Goal: Task Accomplishment & Management: Use online tool/utility

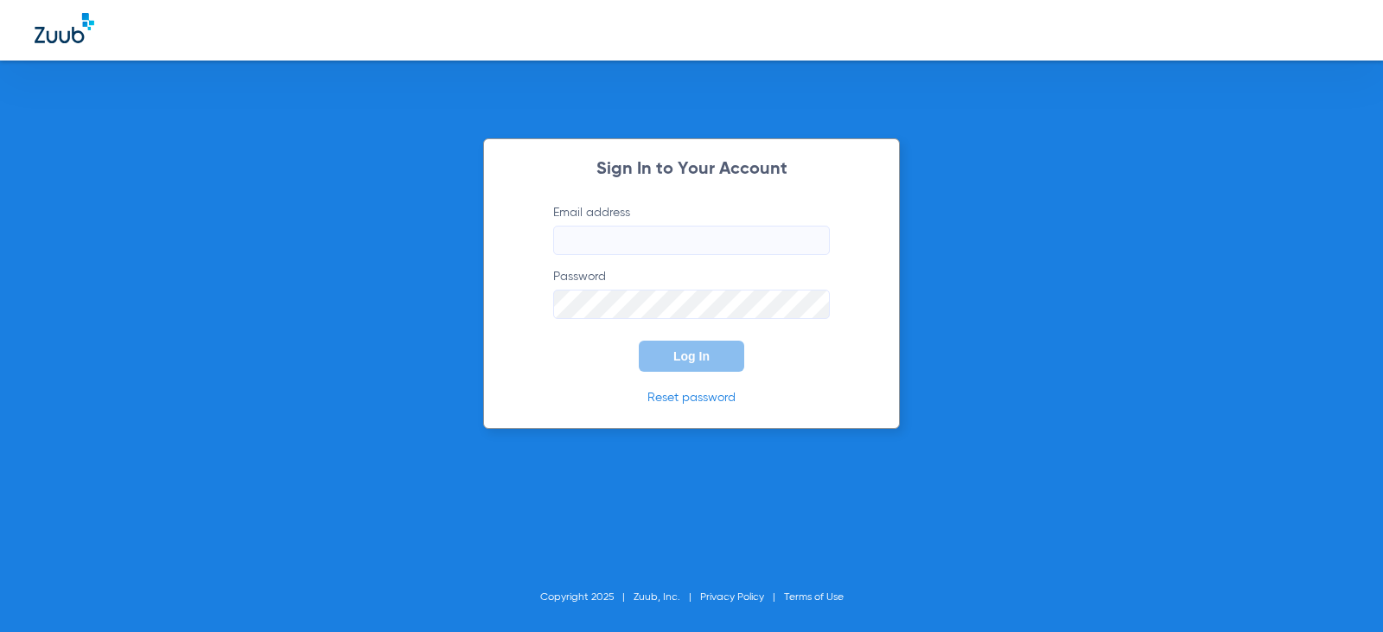
type input "[EMAIL_ADDRESS][DOMAIN_NAME]"
click at [680, 360] on span "Log In" at bounding box center [691, 356] width 36 height 14
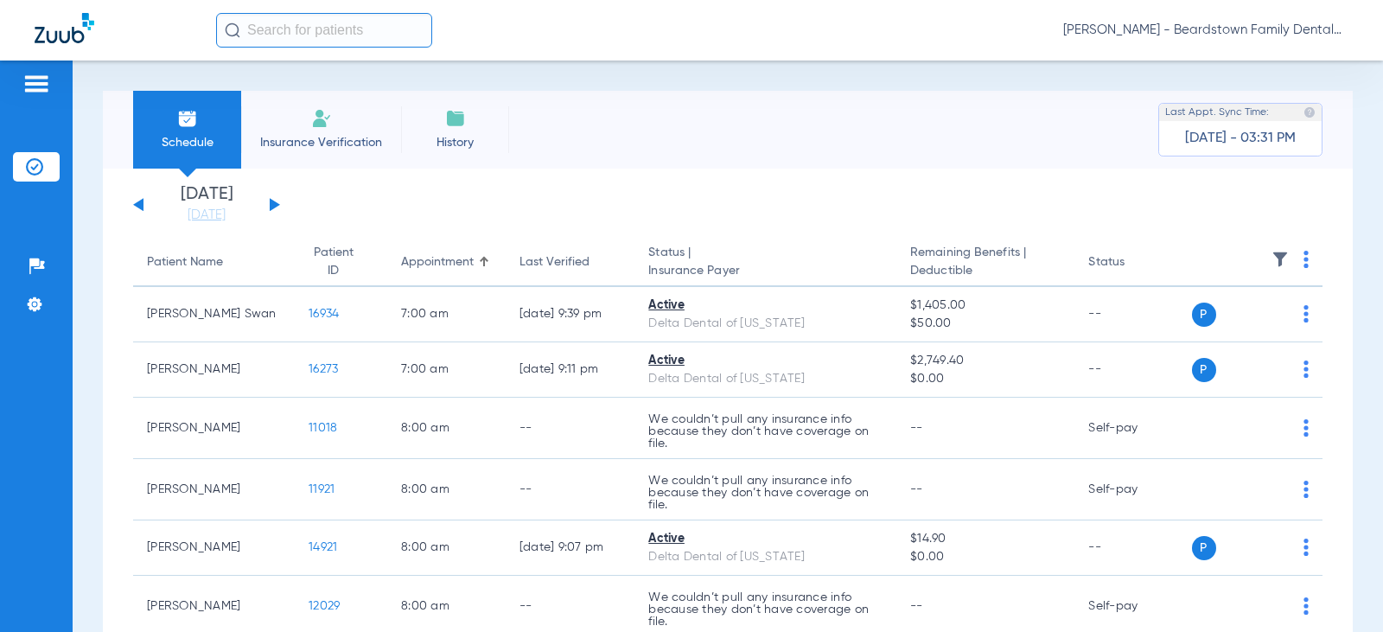
click at [272, 203] on button at bounding box center [275, 204] width 10 height 13
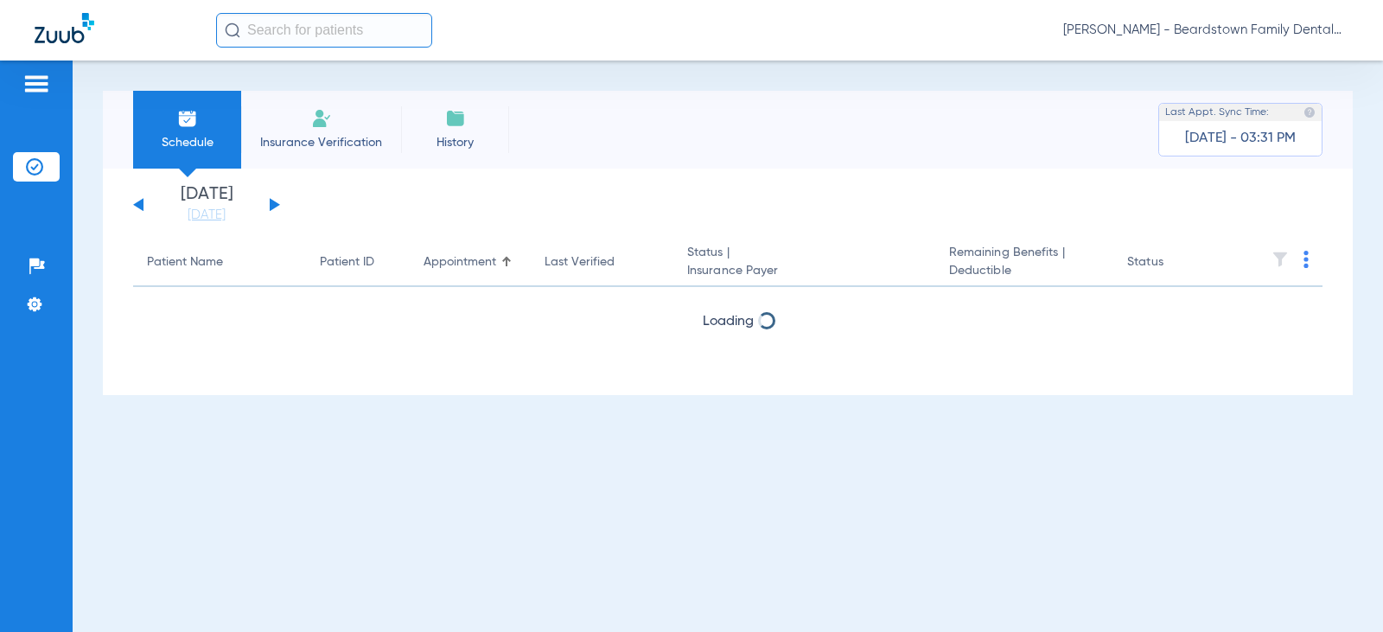
click at [272, 203] on button at bounding box center [275, 204] width 10 height 13
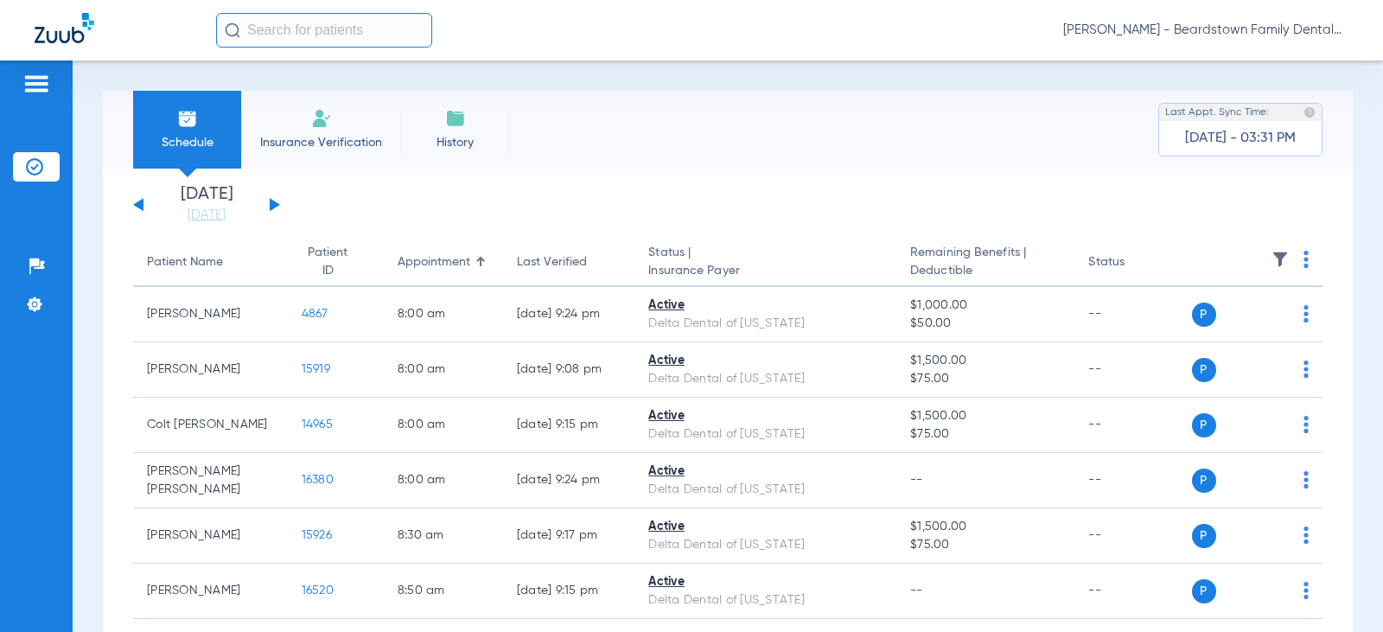
click at [1272, 257] on img at bounding box center [1280, 259] width 17 height 17
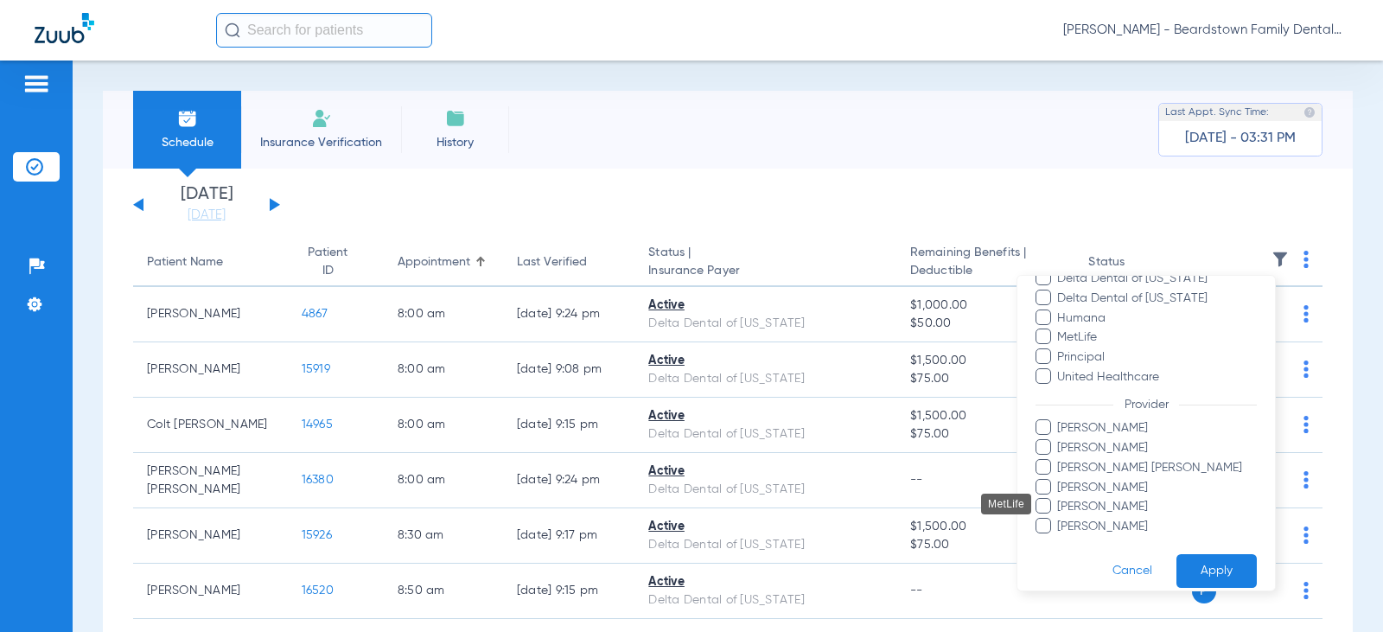
scroll to position [354, 0]
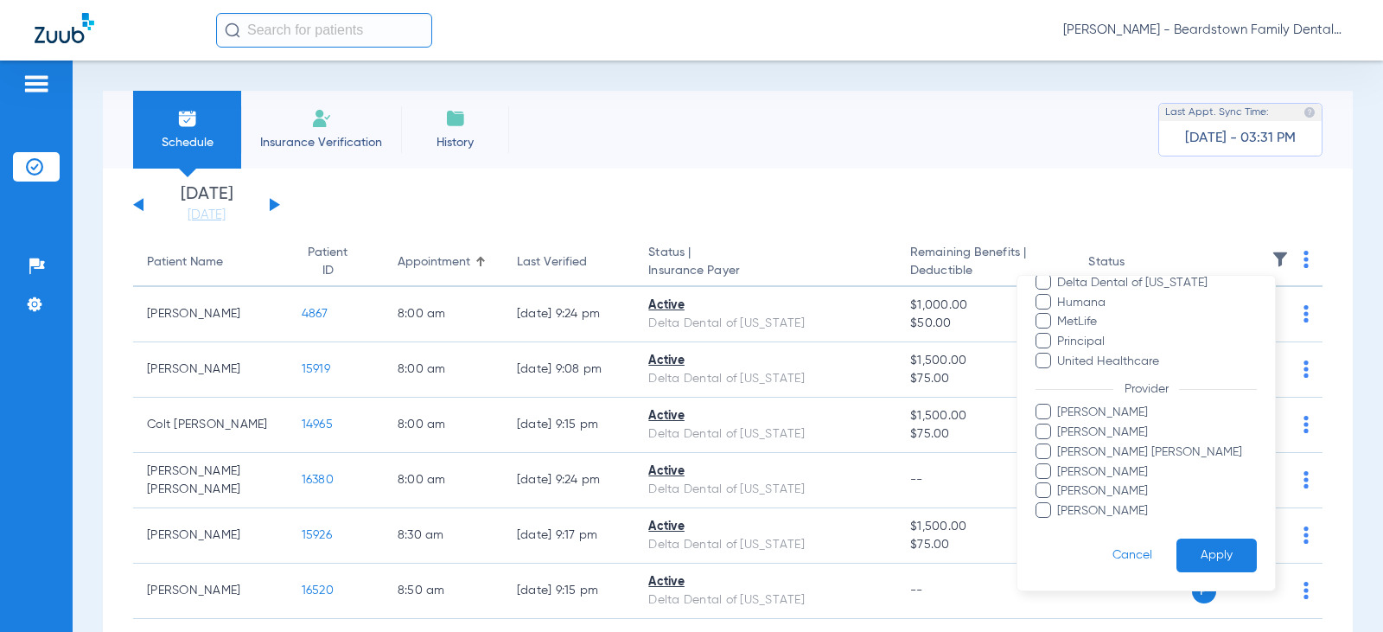
click at [1132, 427] on span "Brittany Stambaugh" at bounding box center [1156, 433] width 201 height 18
click at [1060, 444] on input "Brittany Stambaugh" at bounding box center [1060, 444] width 0 height 0
click at [1200, 558] on button "Apply" at bounding box center [1217, 556] width 80 height 34
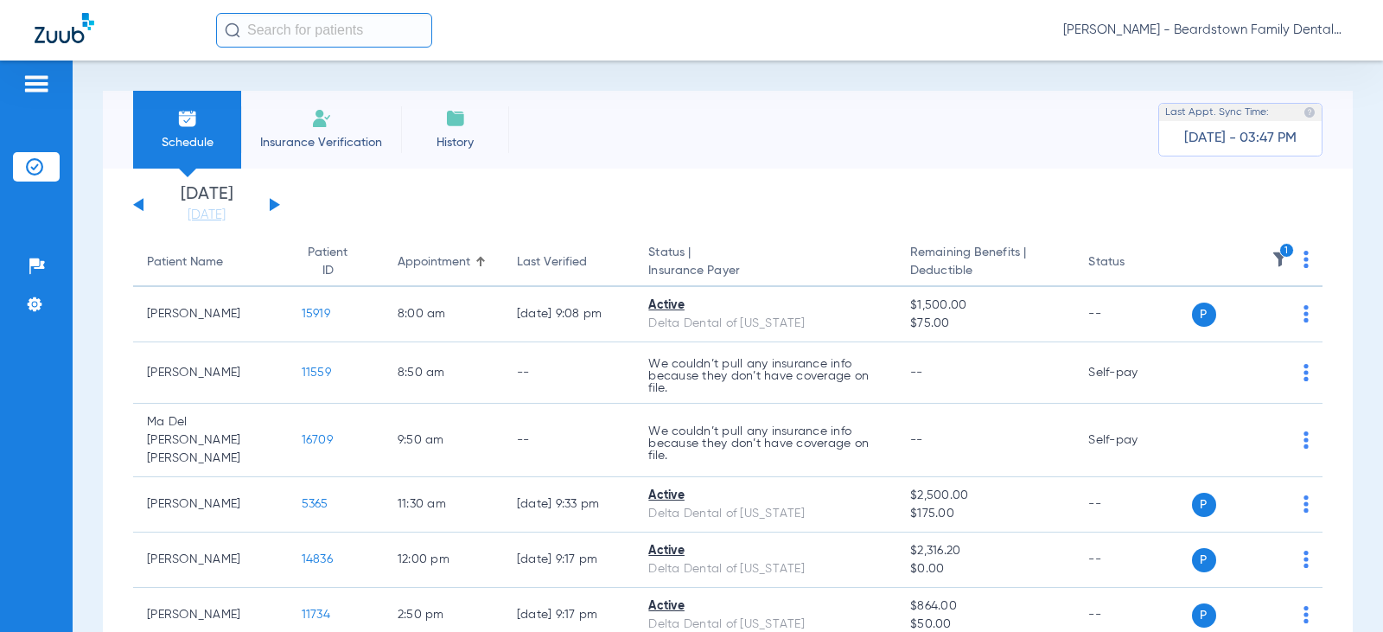
click at [1279, 252] on icon "1" at bounding box center [1287, 251] width 16 height 16
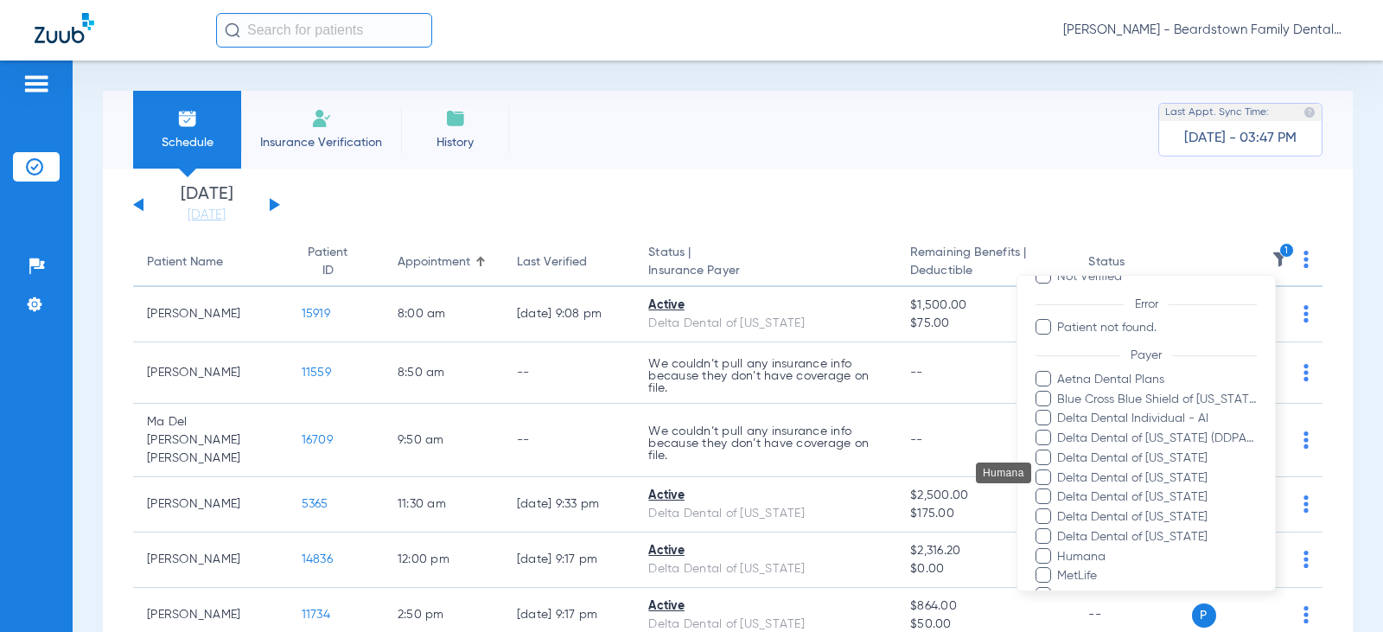
scroll to position [354, 0]
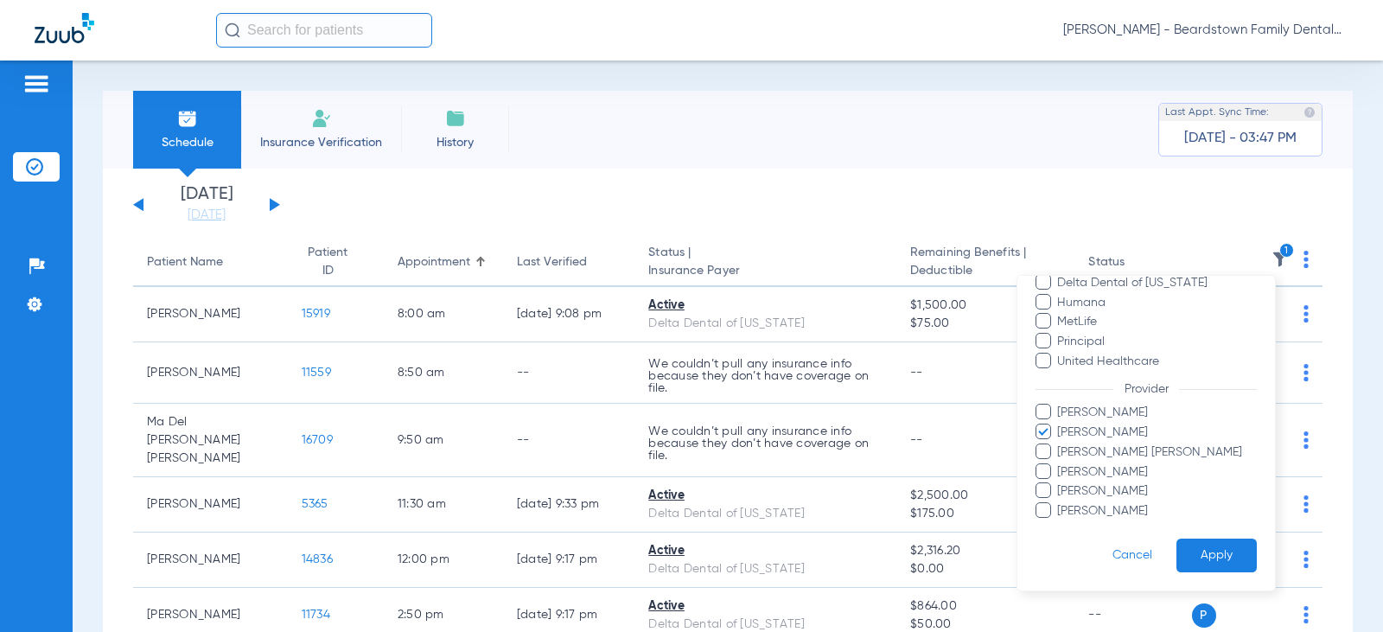
click at [1090, 433] on span "Brittany Stambaugh" at bounding box center [1156, 433] width 201 height 18
click at [1060, 444] on input "Brittany Stambaugh" at bounding box center [1060, 444] width 0 height 0
click at [1072, 513] on span "Vicki Shoopman" at bounding box center [1156, 511] width 201 height 18
click at [1060, 523] on input "Vicki Shoopman" at bounding box center [1060, 523] width 0 height 0
click at [1199, 557] on button "Apply" at bounding box center [1217, 556] width 80 height 34
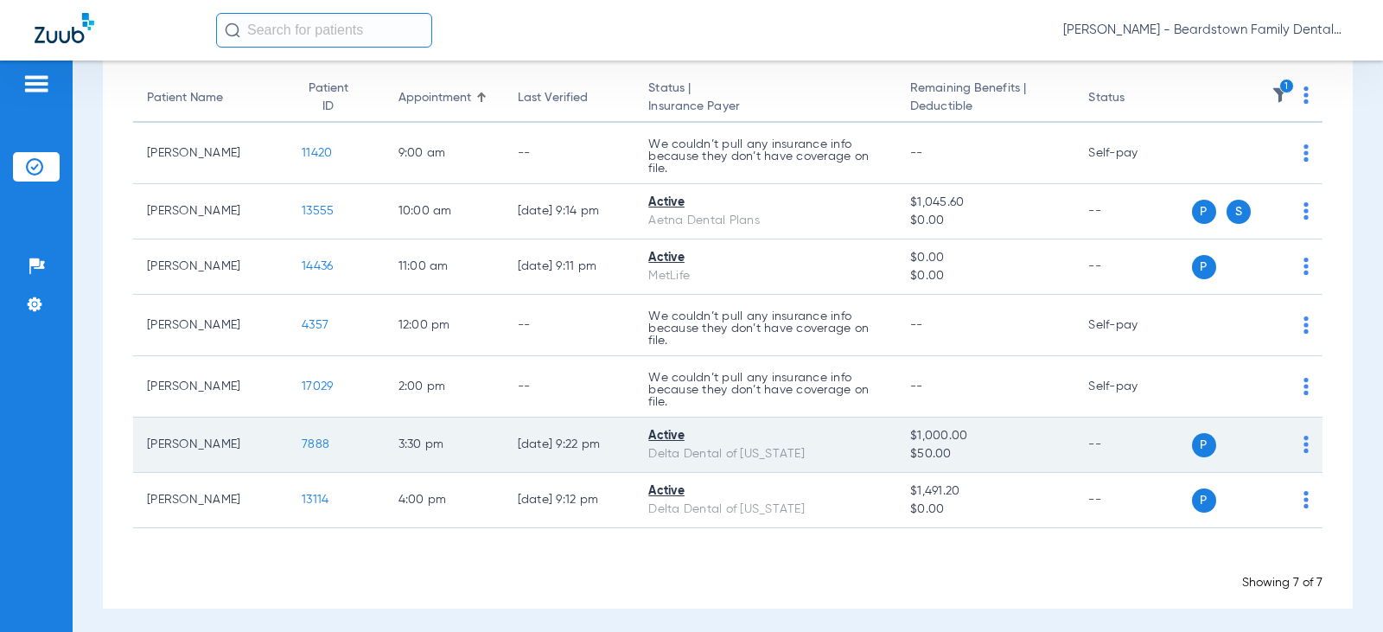
scroll to position [171, 0]
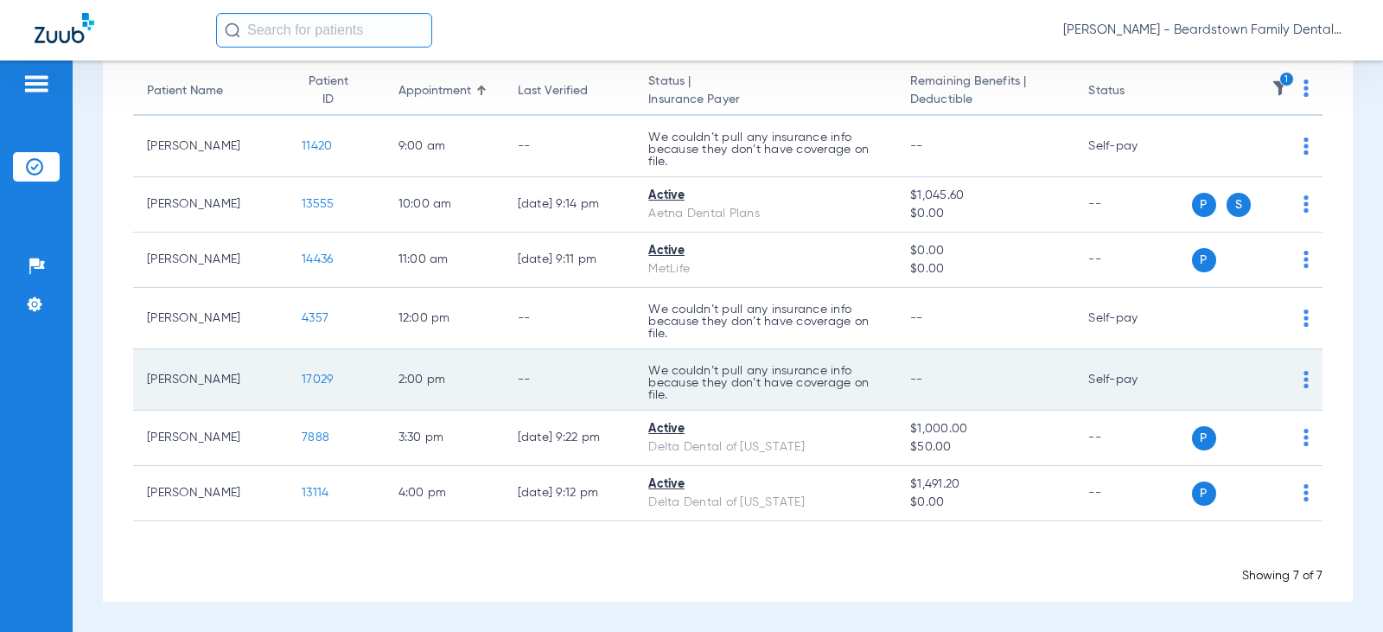
click at [1304, 382] on img at bounding box center [1306, 379] width 5 height 17
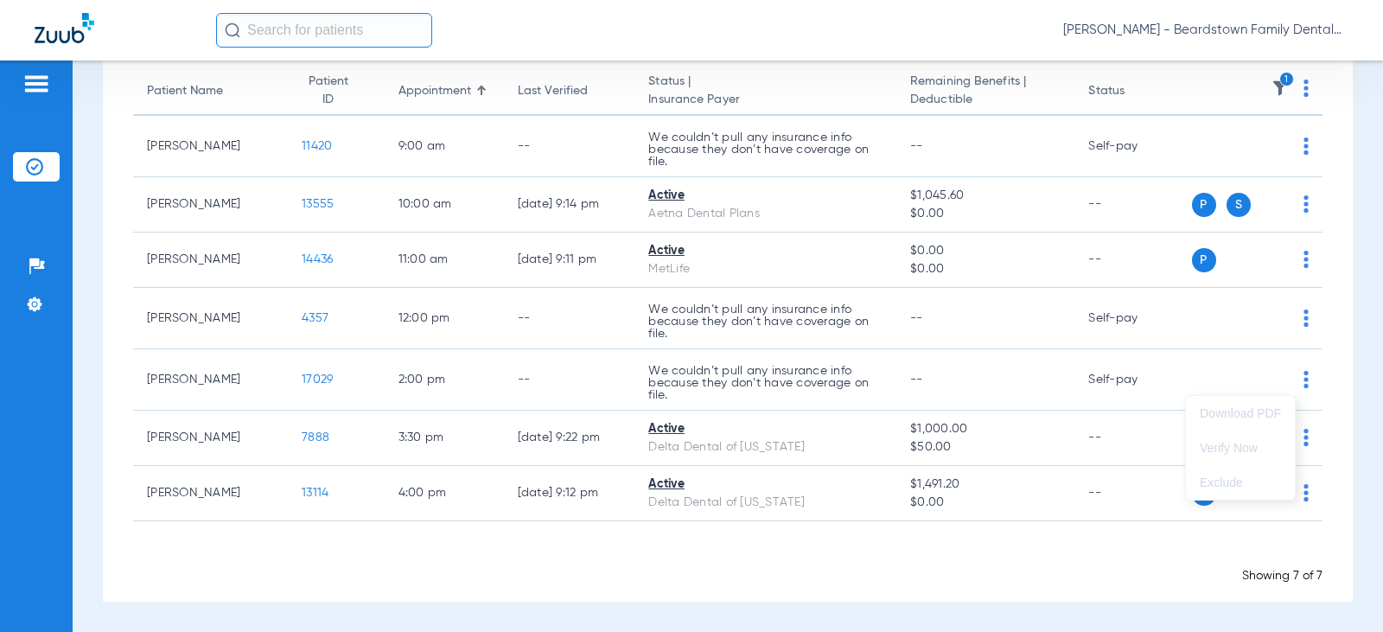
click at [289, 144] on div at bounding box center [691, 316] width 1383 height 632
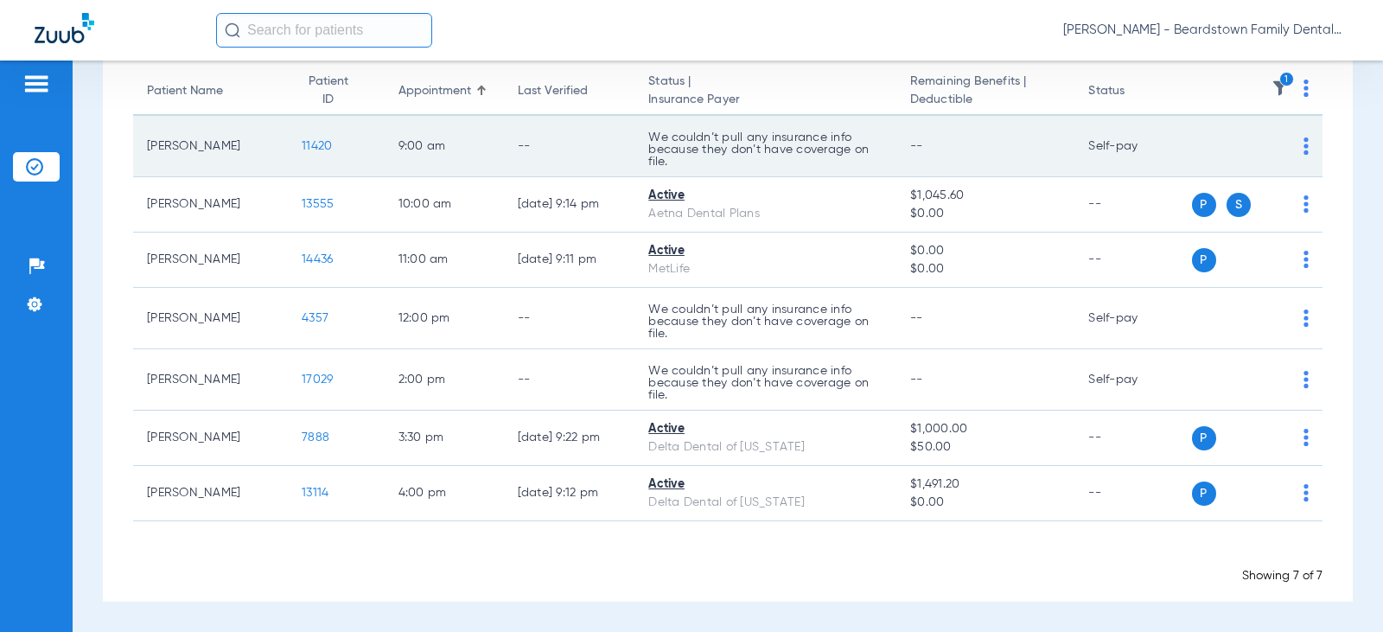
scroll to position [0, 0]
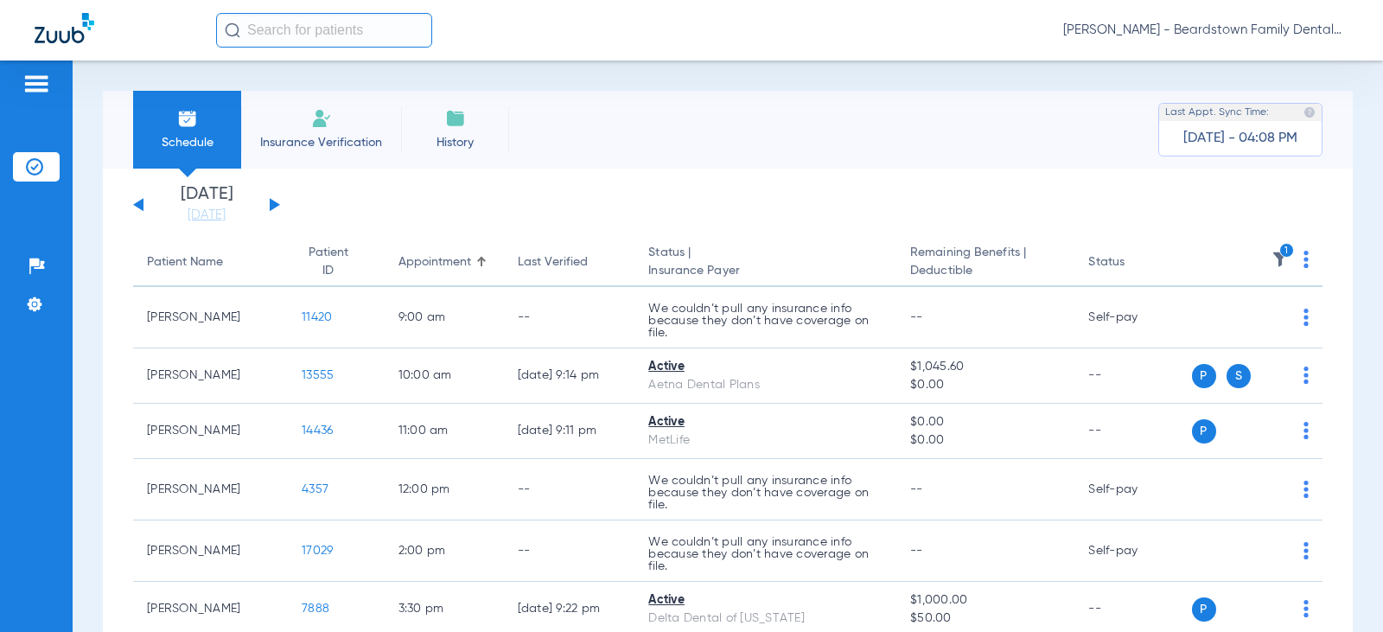
click at [309, 130] on li "Insurance Verification" at bounding box center [321, 130] width 160 height 78
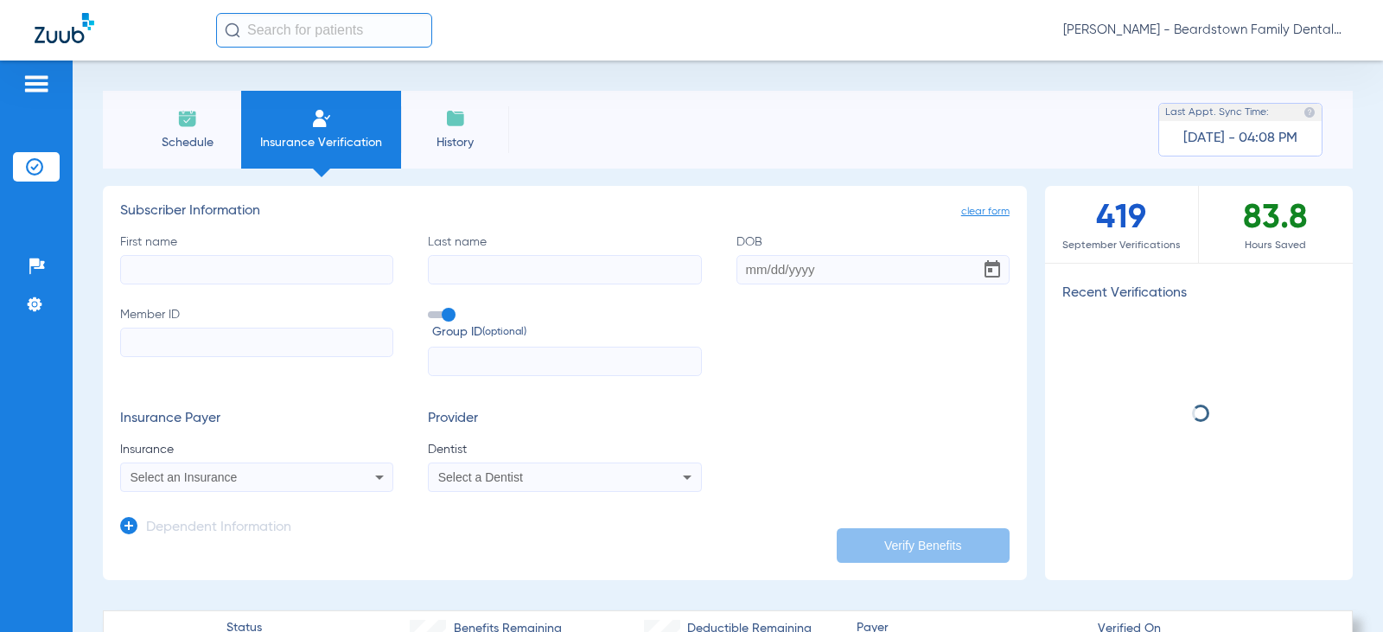
click at [201, 274] on input "First name" at bounding box center [256, 269] width 273 height 29
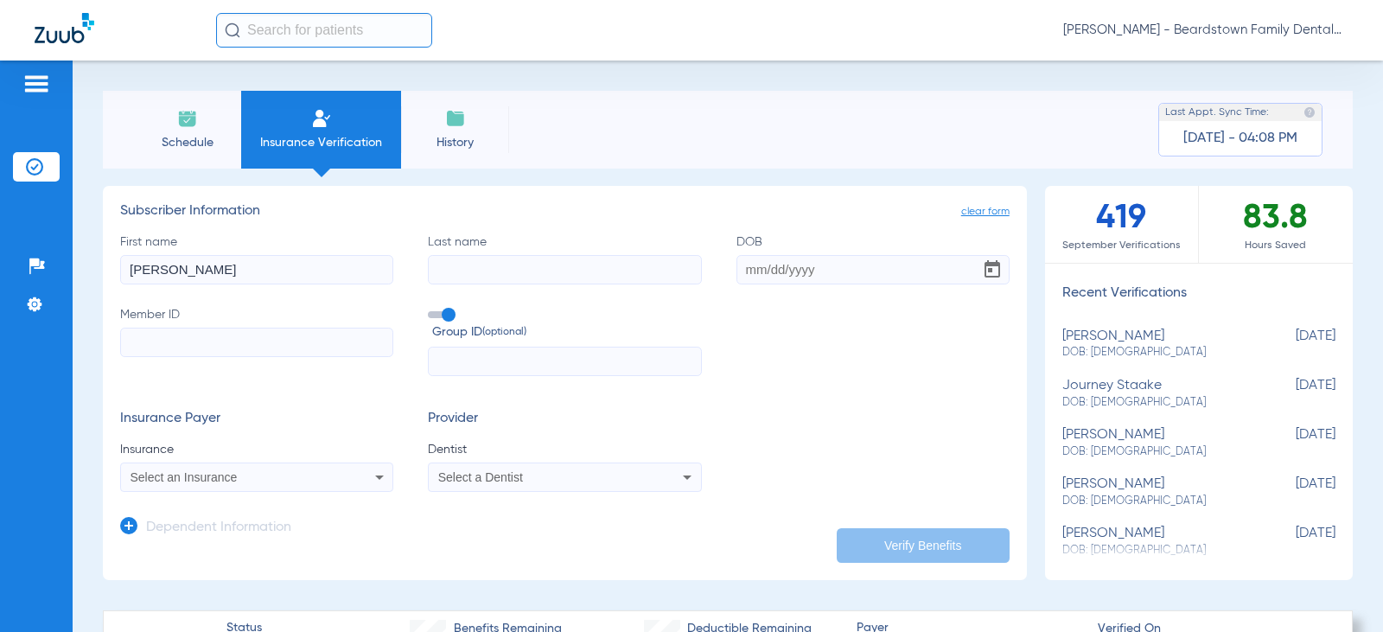
type input "Maria"
type input "Dalton"
type input "03/09/2002"
type input "360980580"
drag, startPoint x: 433, startPoint y: 309, endPoint x: 438, endPoint y: 324, distance: 16.4
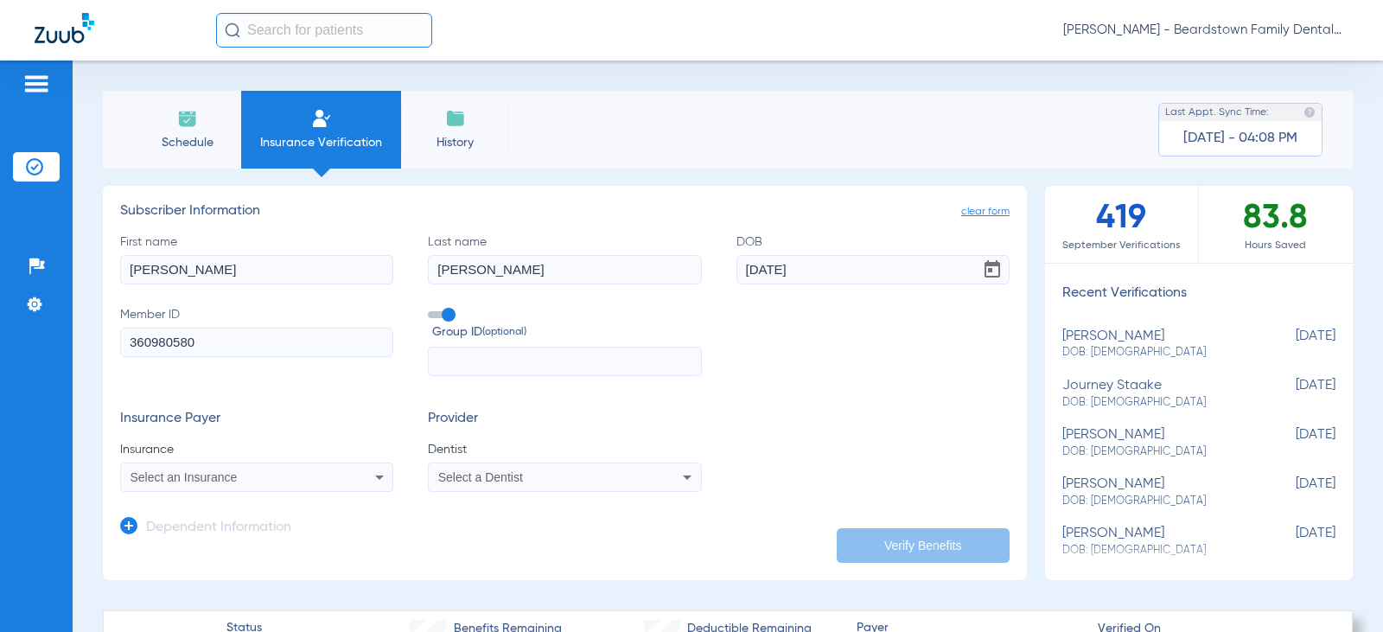
click at [433, 309] on label "Group ID (optional)" at bounding box center [564, 324] width 273 height 37
click at [431, 309] on input "Group ID (optional)" at bounding box center [431, 309] width 0 height 0
click at [335, 469] on div "Select an Insurance" at bounding box center [256, 477] width 271 height 21
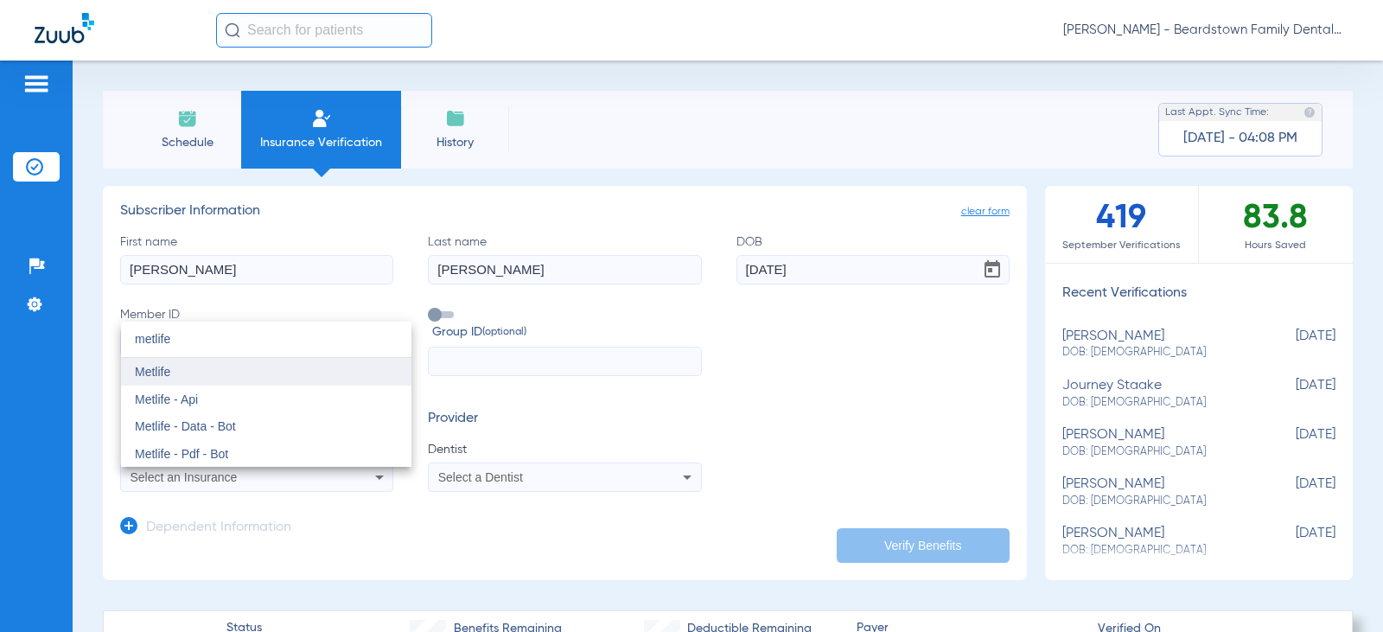
type input "metlife"
click at [173, 375] on mat-option "Metlife" at bounding box center [266, 372] width 290 height 28
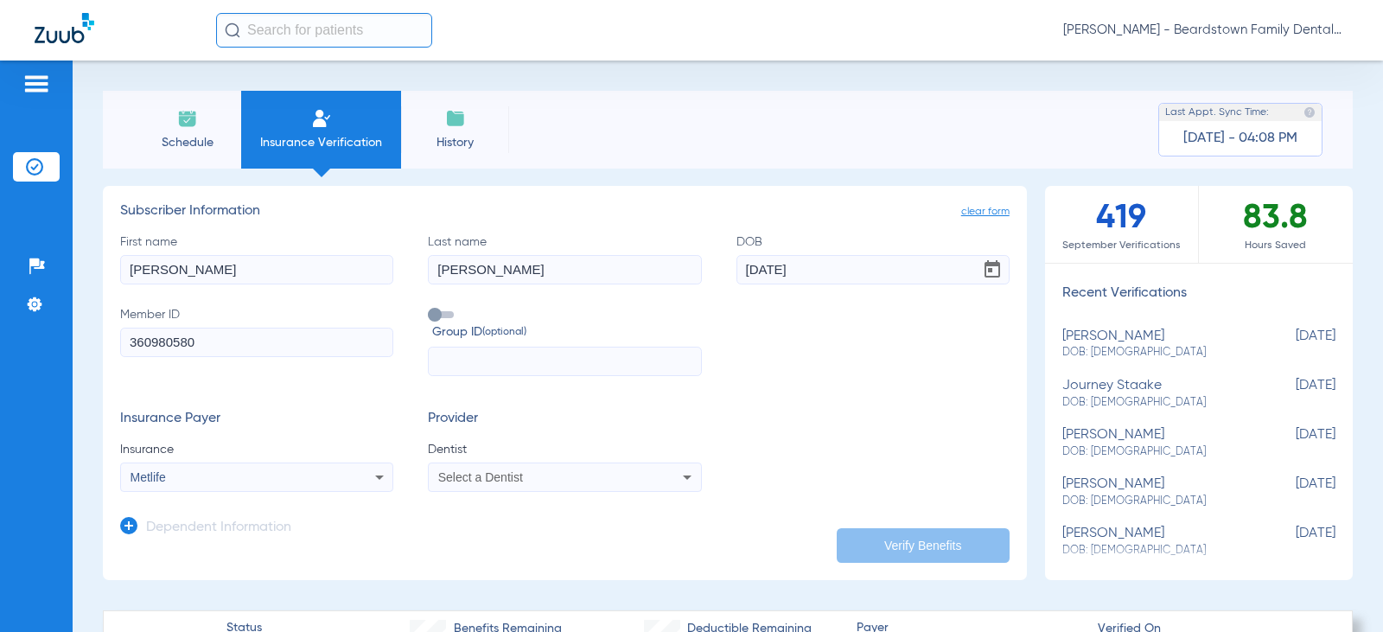
click at [571, 483] on div "Select a Dentist" at bounding box center [539, 477] width 203 height 12
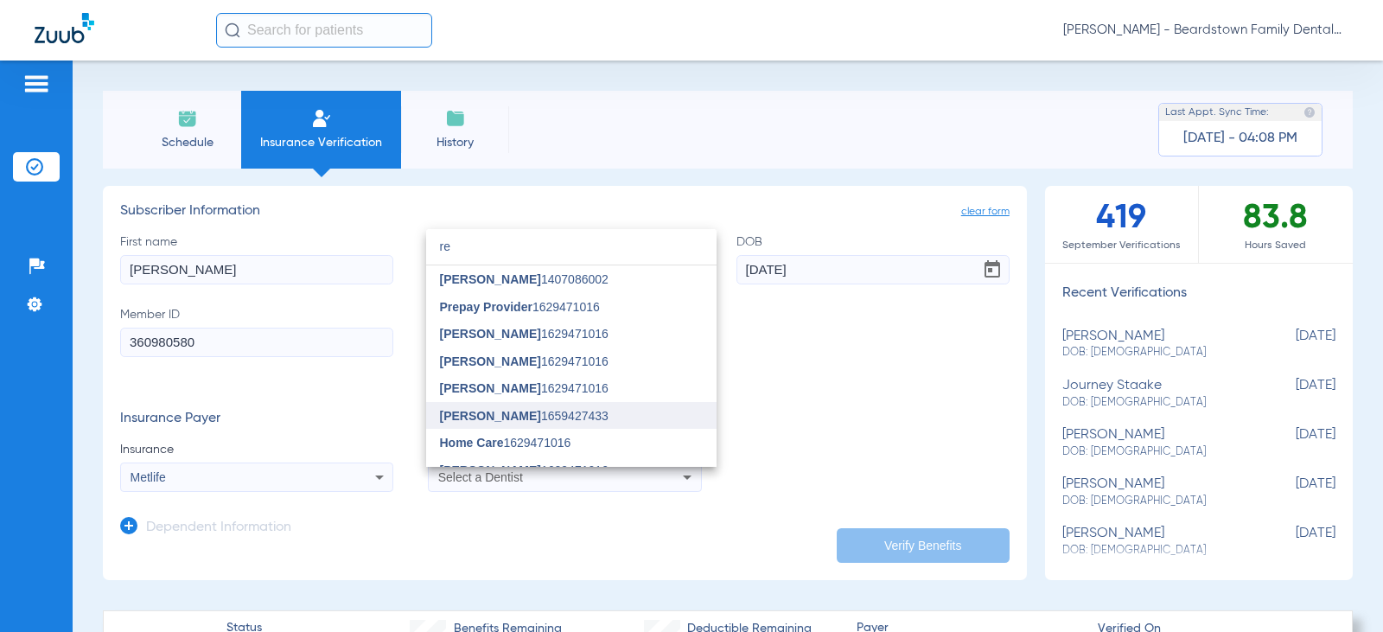
type input "re"
drag, startPoint x: 493, startPoint y: 407, endPoint x: 511, endPoint y: 410, distance: 18.3
click at [494, 408] on mat-option "Rebecca Canter 1659427433" at bounding box center [571, 416] width 290 height 28
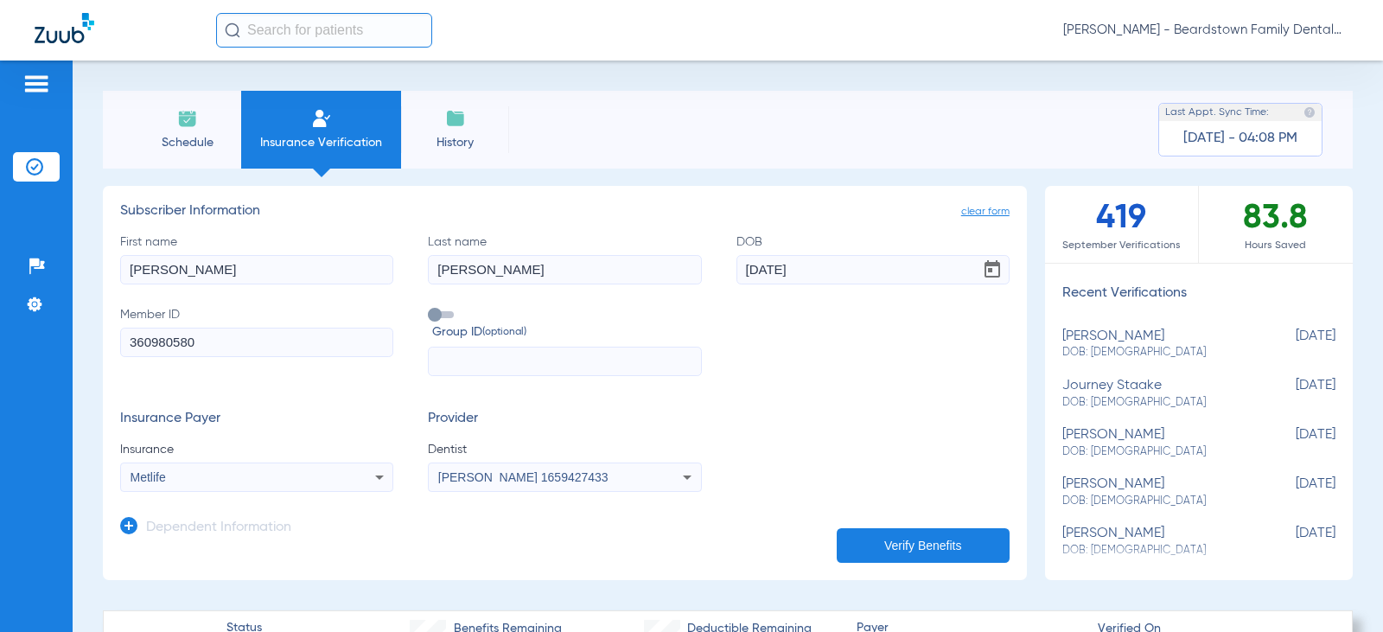
click at [893, 548] on button "Verify Benefits" at bounding box center [923, 545] width 173 height 35
click at [183, 127] on img at bounding box center [187, 118] width 21 height 21
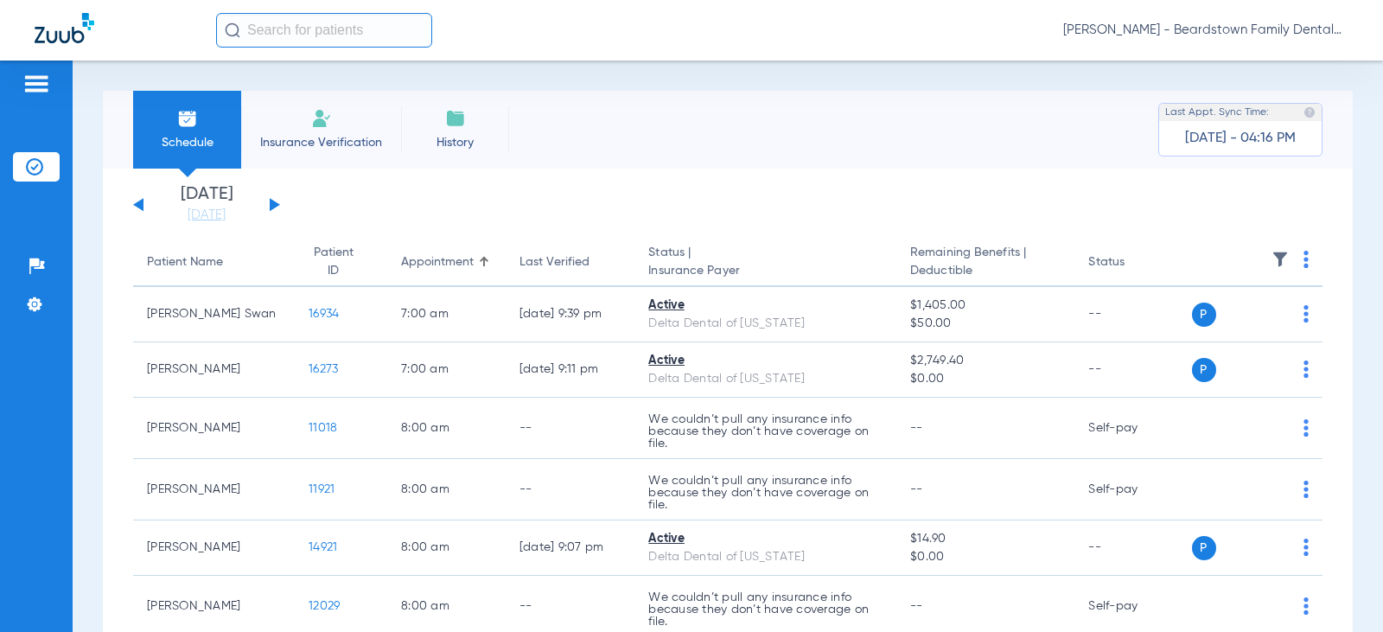
click at [1272, 256] on img at bounding box center [1280, 259] width 17 height 17
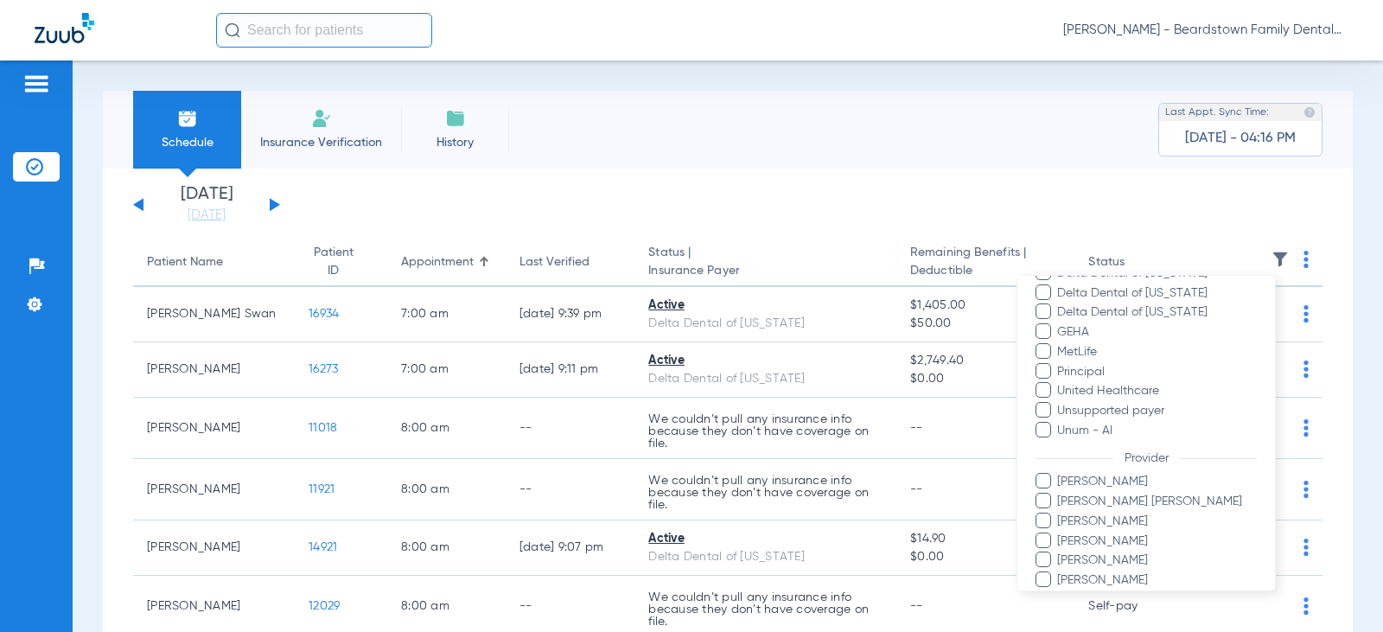
scroll to position [433, 0]
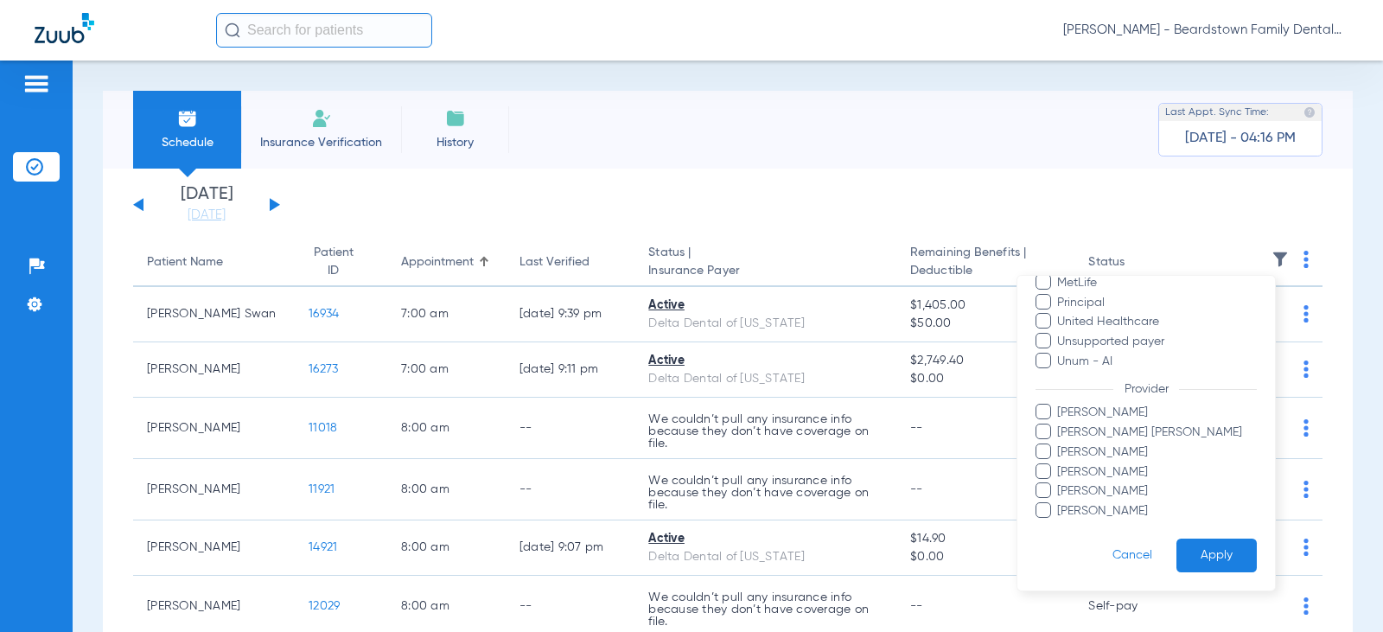
click at [1110, 514] on span "Vicki Shoopman" at bounding box center [1156, 511] width 201 height 18
click at [1060, 523] on input "Vicki Shoopman" at bounding box center [1060, 523] width 0 height 0
click at [1202, 552] on button "Apply" at bounding box center [1217, 556] width 80 height 34
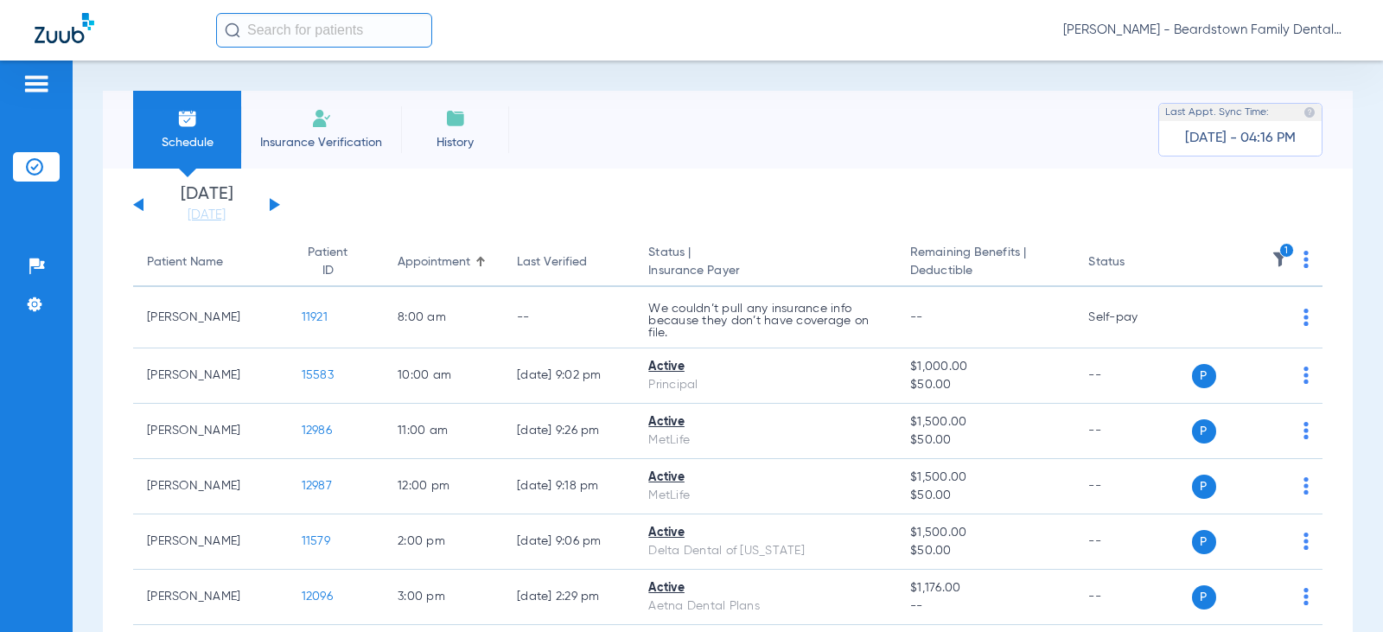
click at [1278, 258] on th "1" at bounding box center [1257, 263] width 131 height 48
click at [1266, 249] on th "1" at bounding box center [1257, 263] width 131 height 48
click at [1279, 257] on icon "1" at bounding box center [1287, 251] width 16 height 16
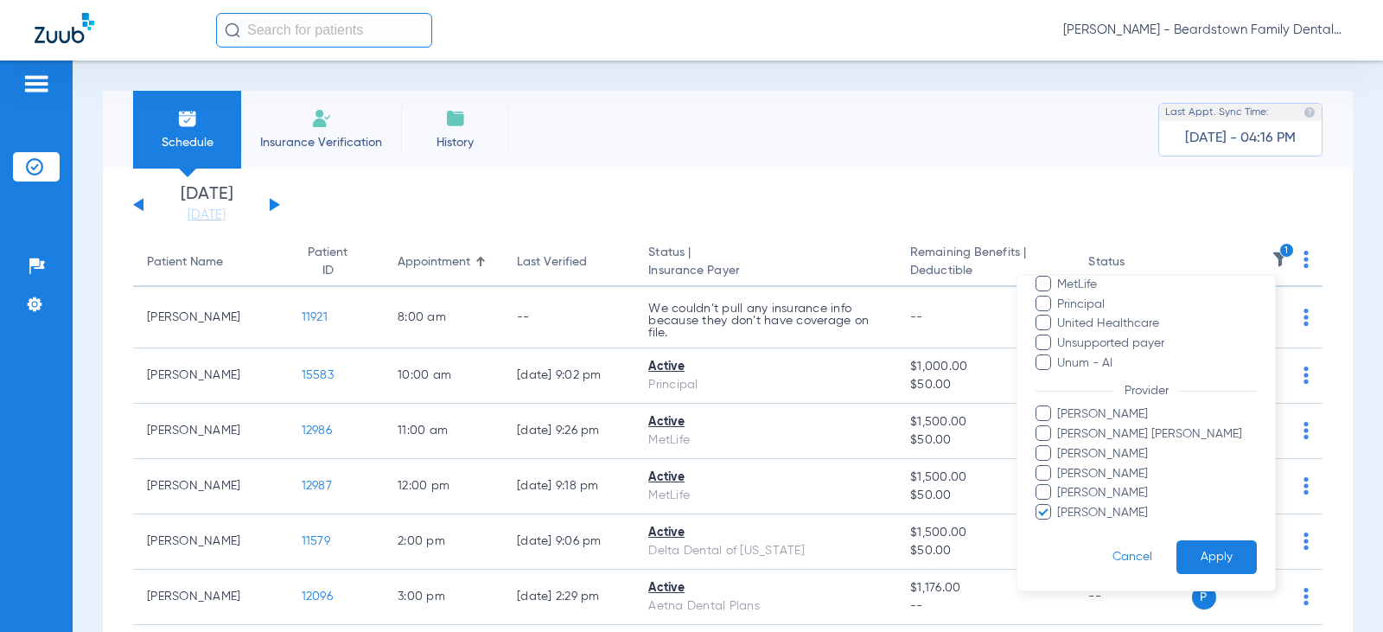
scroll to position [433, 0]
click at [1206, 552] on button "Apply" at bounding box center [1217, 556] width 80 height 34
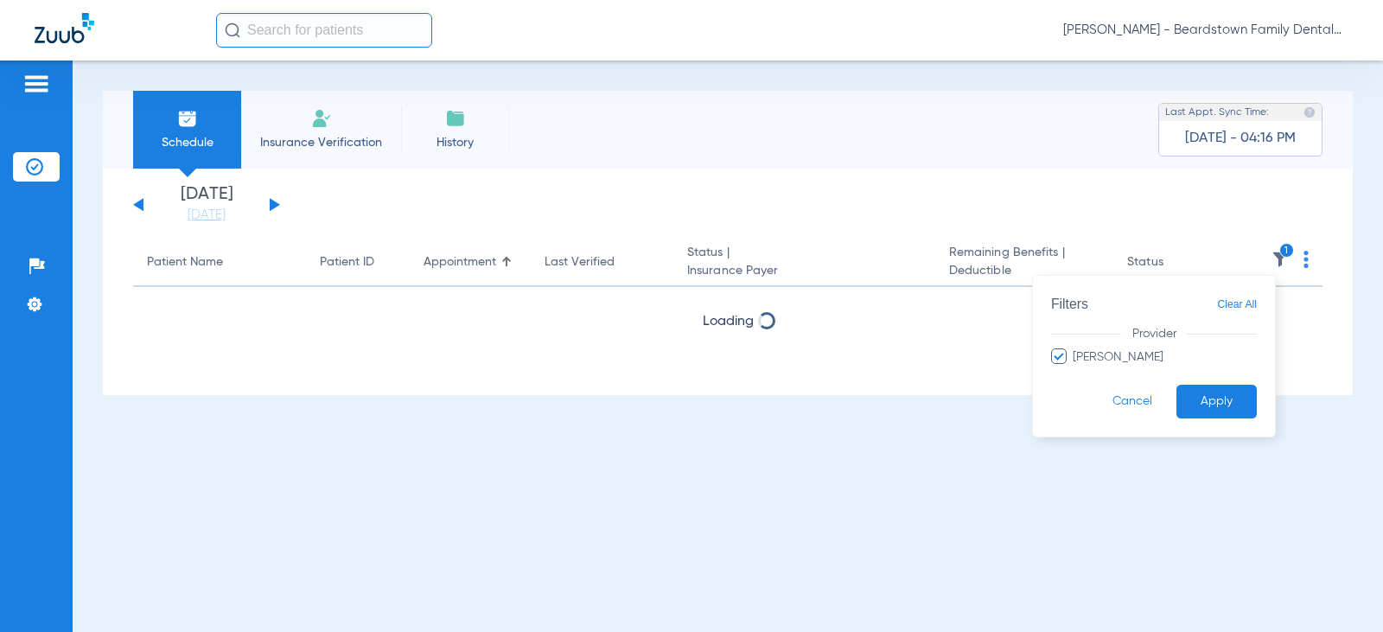
scroll to position [0, 0]
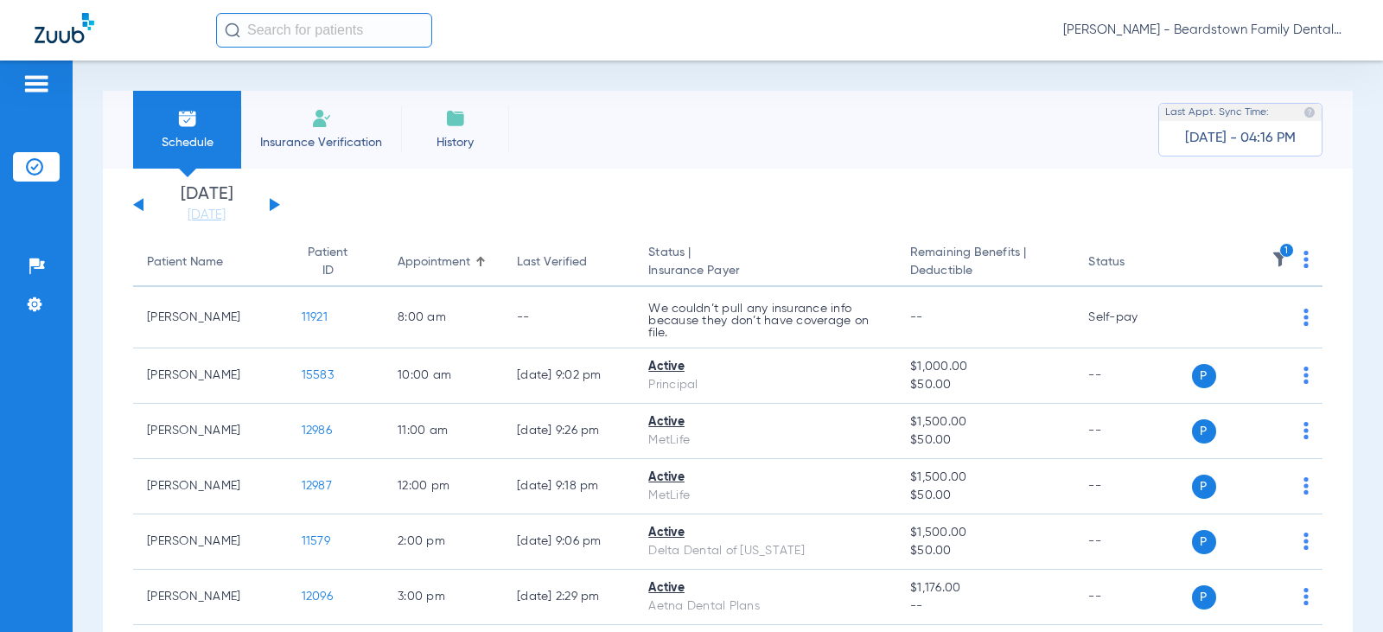
click at [274, 206] on button at bounding box center [275, 204] width 10 height 13
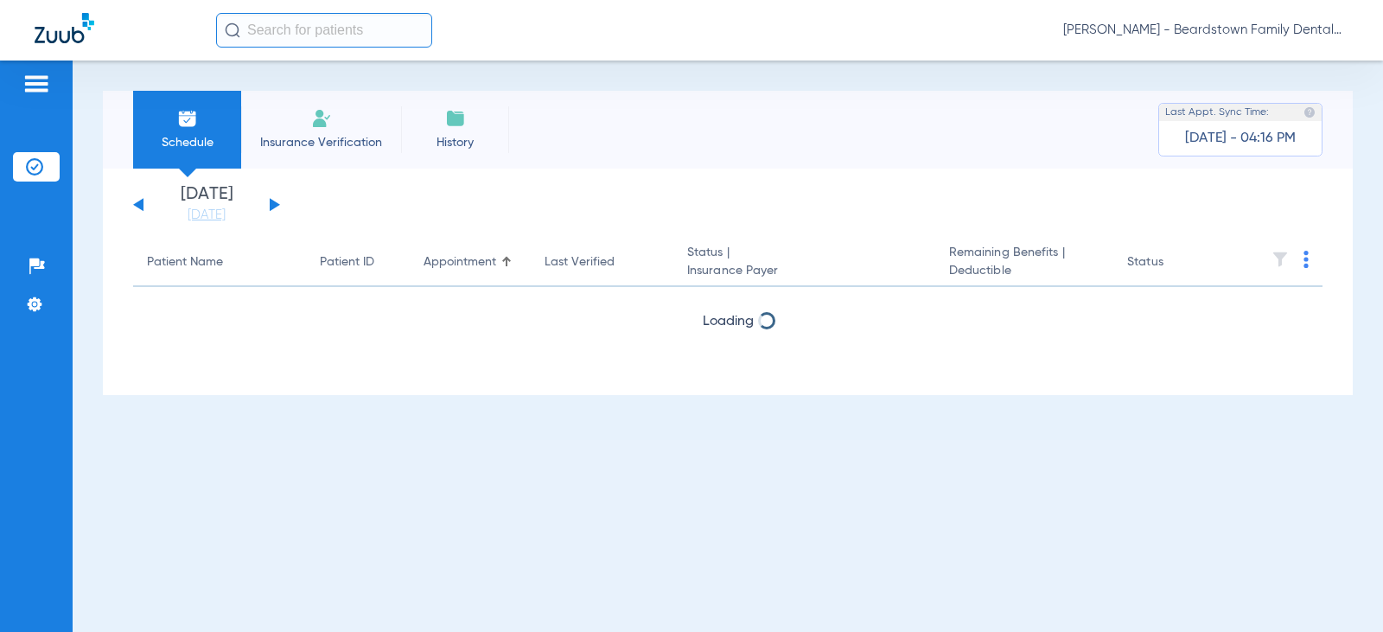
click at [273, 206] on button at bounding box center [275, 204] width 10 height 13
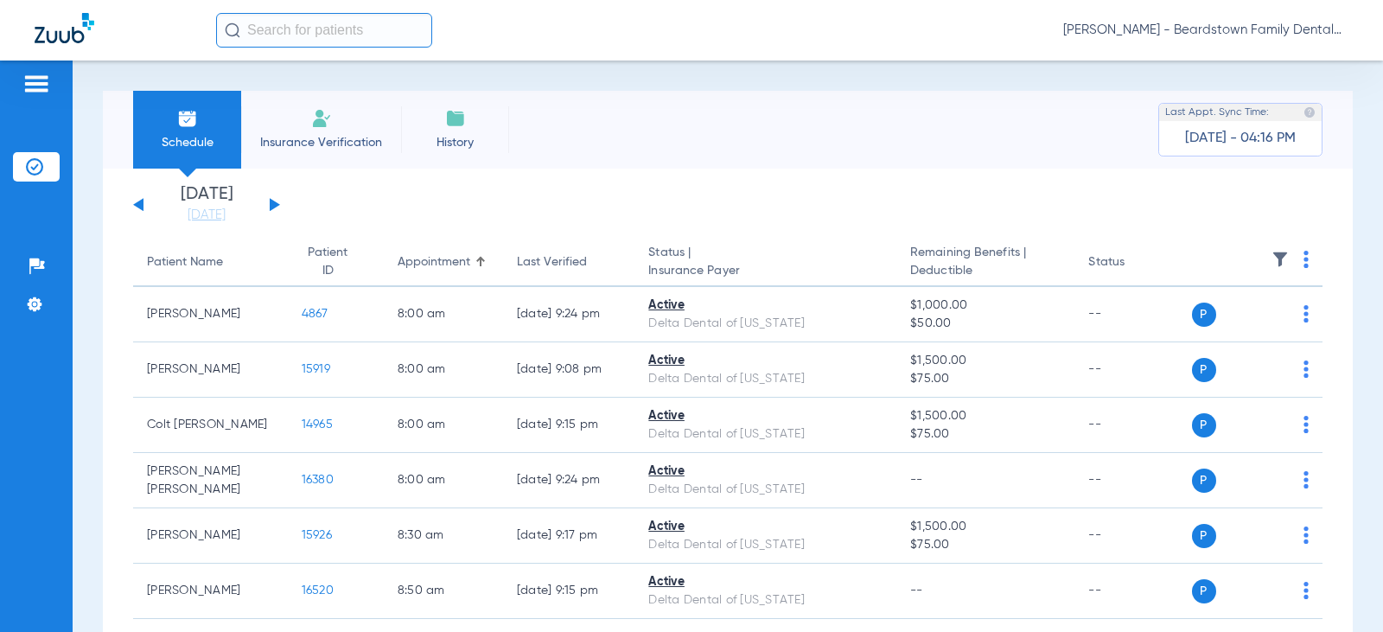
click at [1272, 260] on img at bounding box center [1280, 259] width 17 height 17
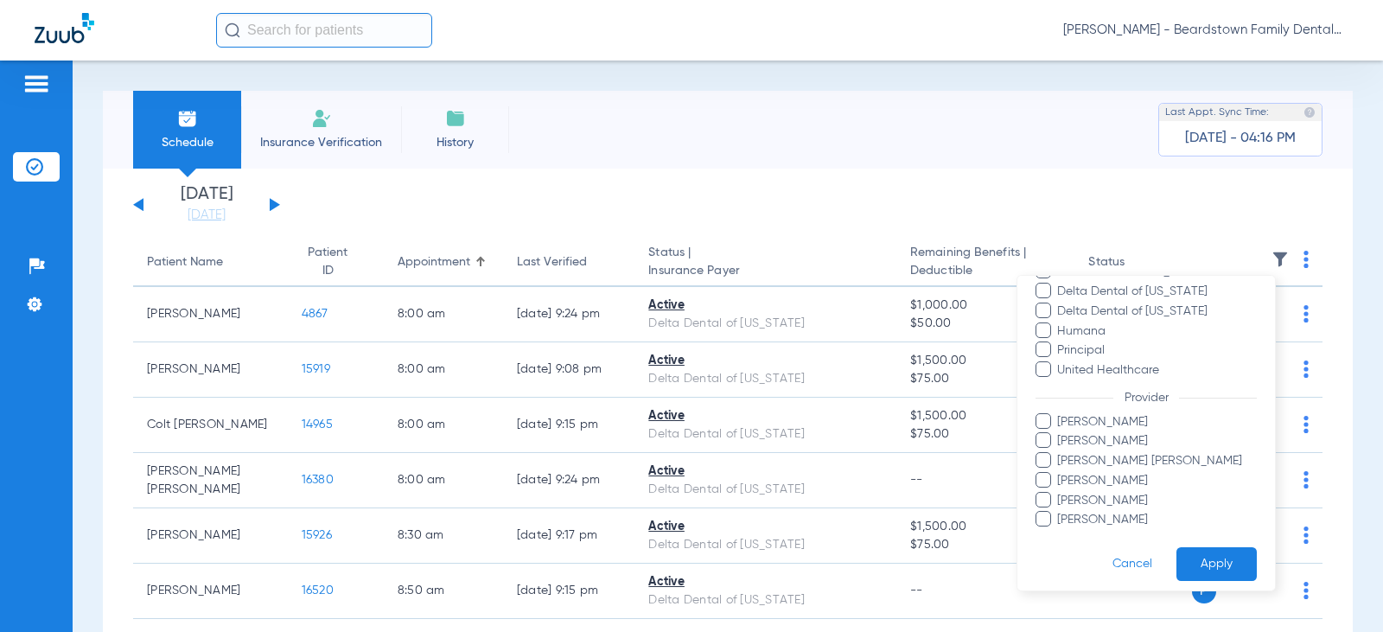
scroll to position [335, 0]
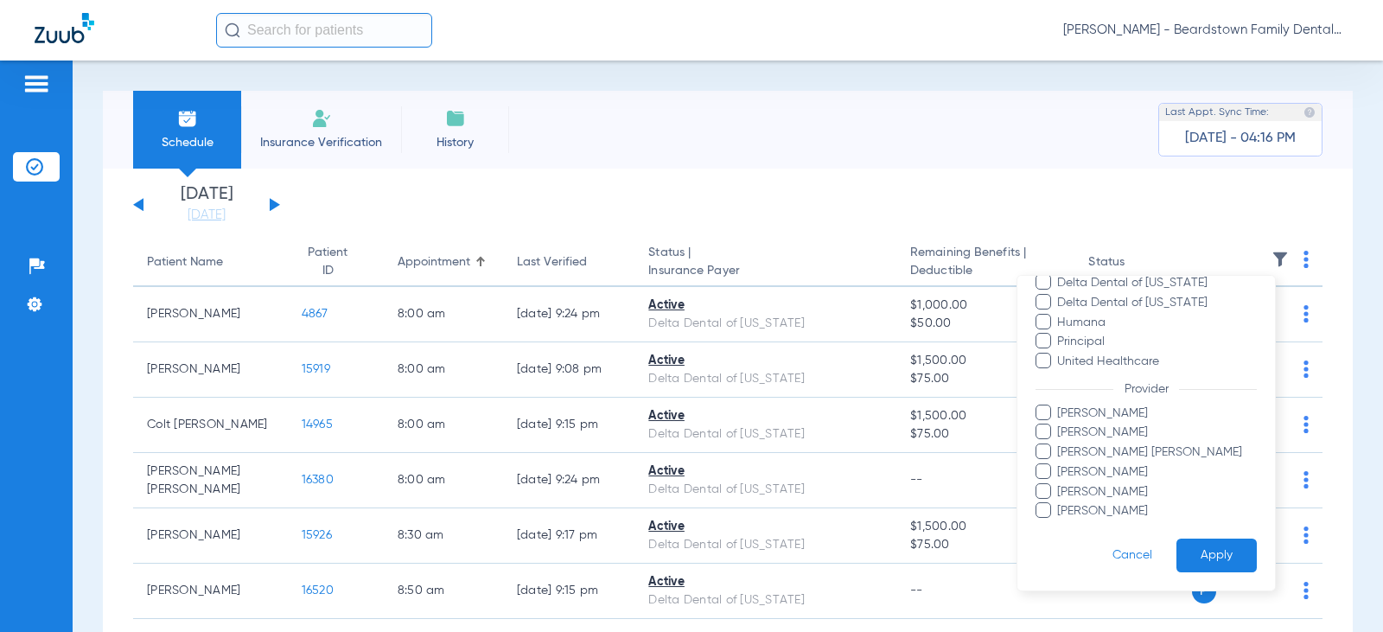
click at [1113, 506] on span "Vicki Shoopman" at bounding box center [1156, 511] width 201 height 18
click at [1060, 523] on input "Vicki Shoopman" at bounding box center [1060, 523] width 0 height 0
click at [1218, 549] on button "Apply" at bounding box center [1217, 556] width 80 height 34
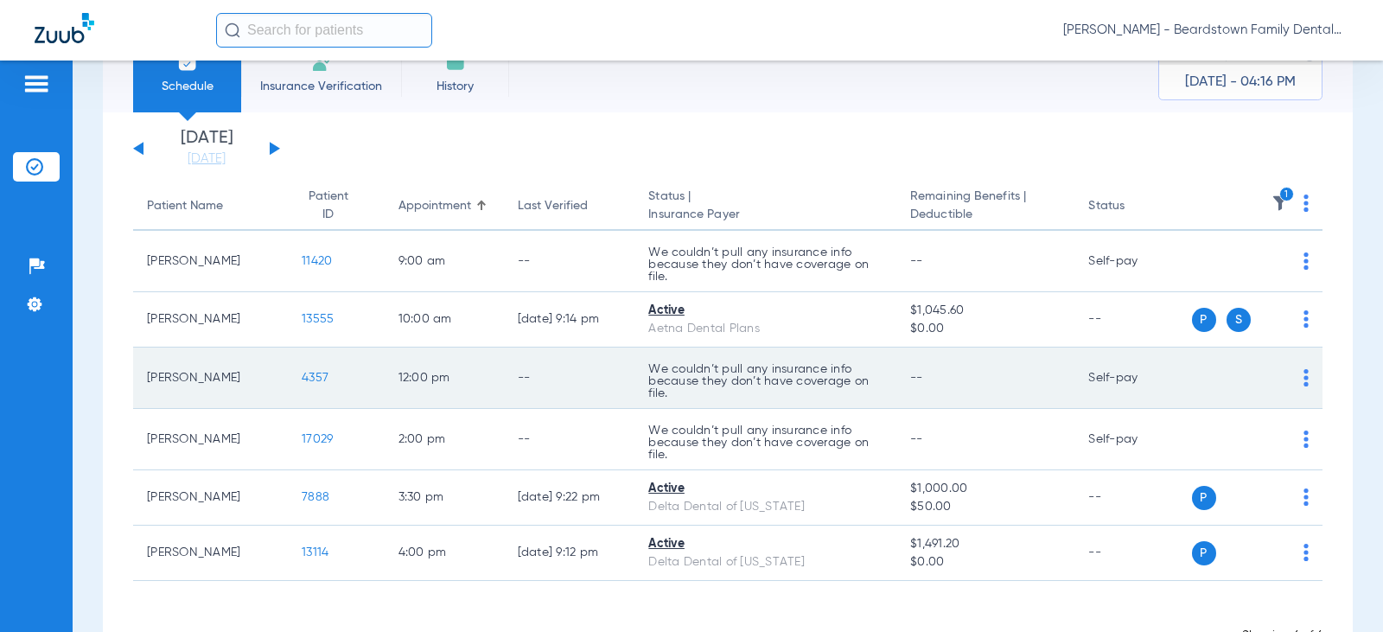
scroll to position [116, 0]
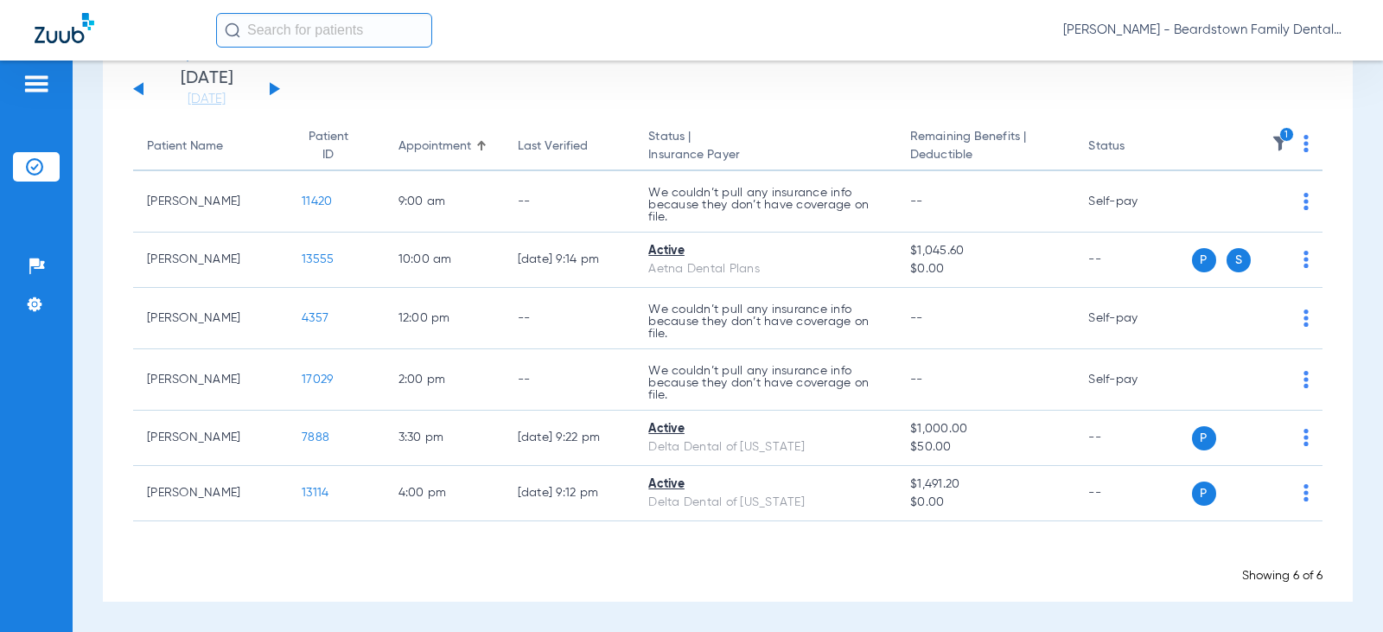
click at [1279, 134] on icon "1" at bounding box center [1287, 135] width 16 height 16
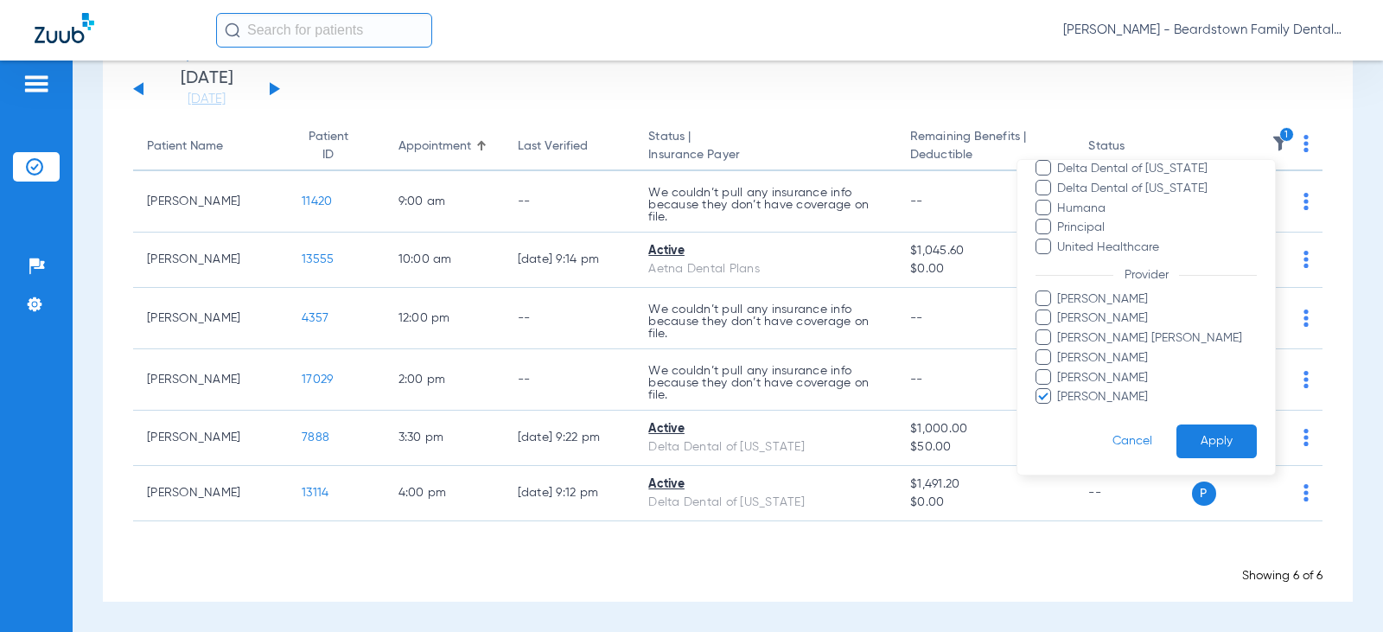
scroll to position [335, 0]
click at [1101, 396] on span "Vicki Shoopman" at bounding box center [1156, 395] width 201 height 18
click at [1060, 407] on input "Vicki Shoopman" at bounding box center [1060, 407] width 0 height 0
click at [1104, 322] on span "Brittany Stambaugh" at bounding box center [1156, 317] width 201 height 18
click at [1060, 328] on input "Brittany Stambaugh" at bounding box center [1060, 328] width 0 height 0
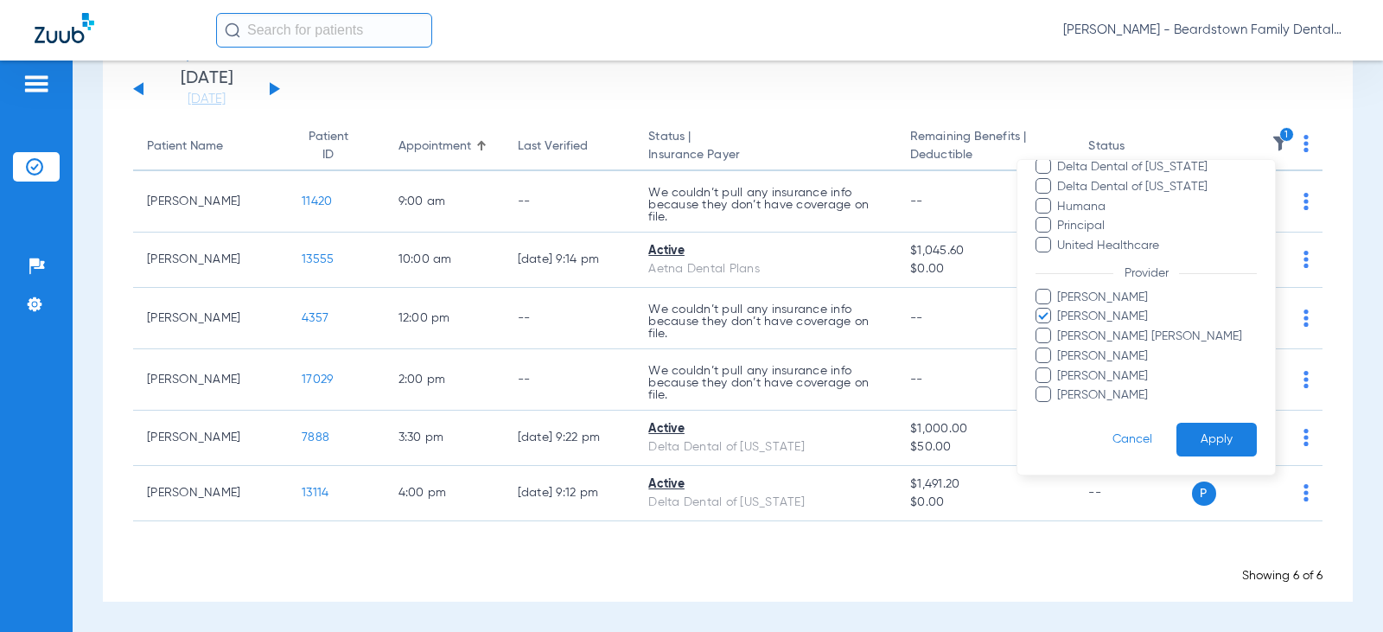
drag, startPoint x: 1187, startPoint y: 440, endPoint x: 1177, endPoint y: 437, distance: 10.7
click at [1188, 440] on button "Apply" at bounding box center [1217, 440] width 80 height 34
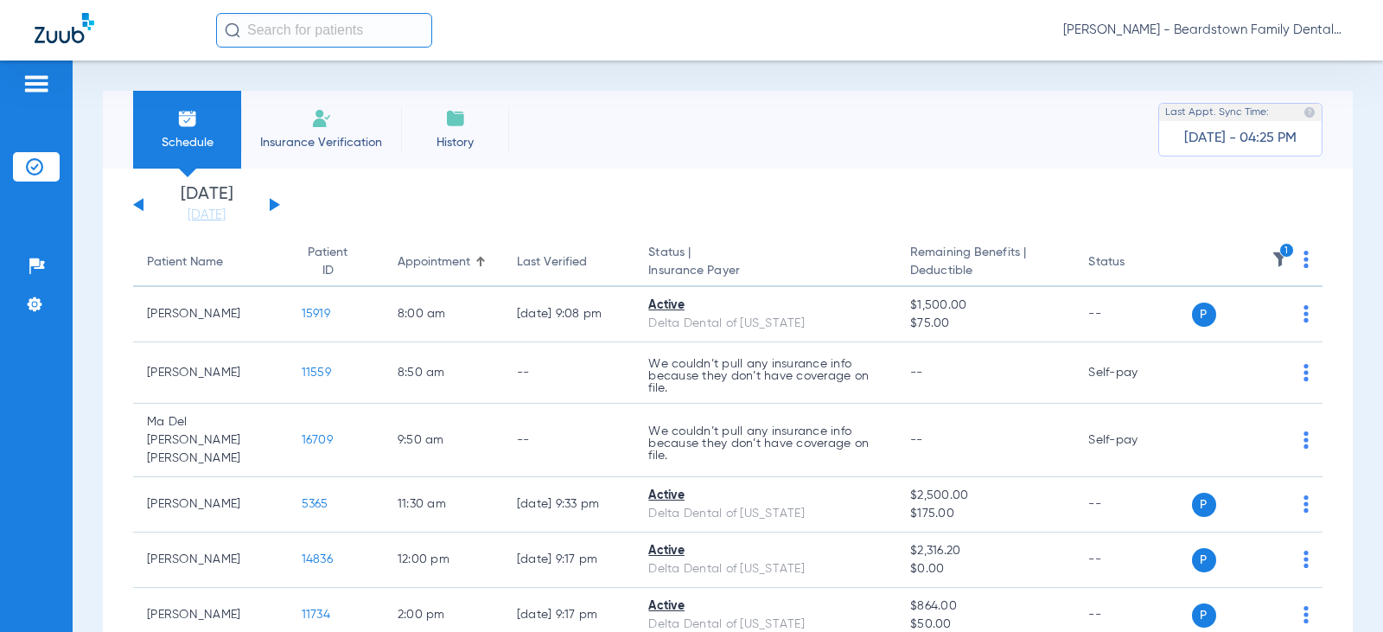
click at [1272, 260] on img at bounding box center [1280, 259] width 17 height 17
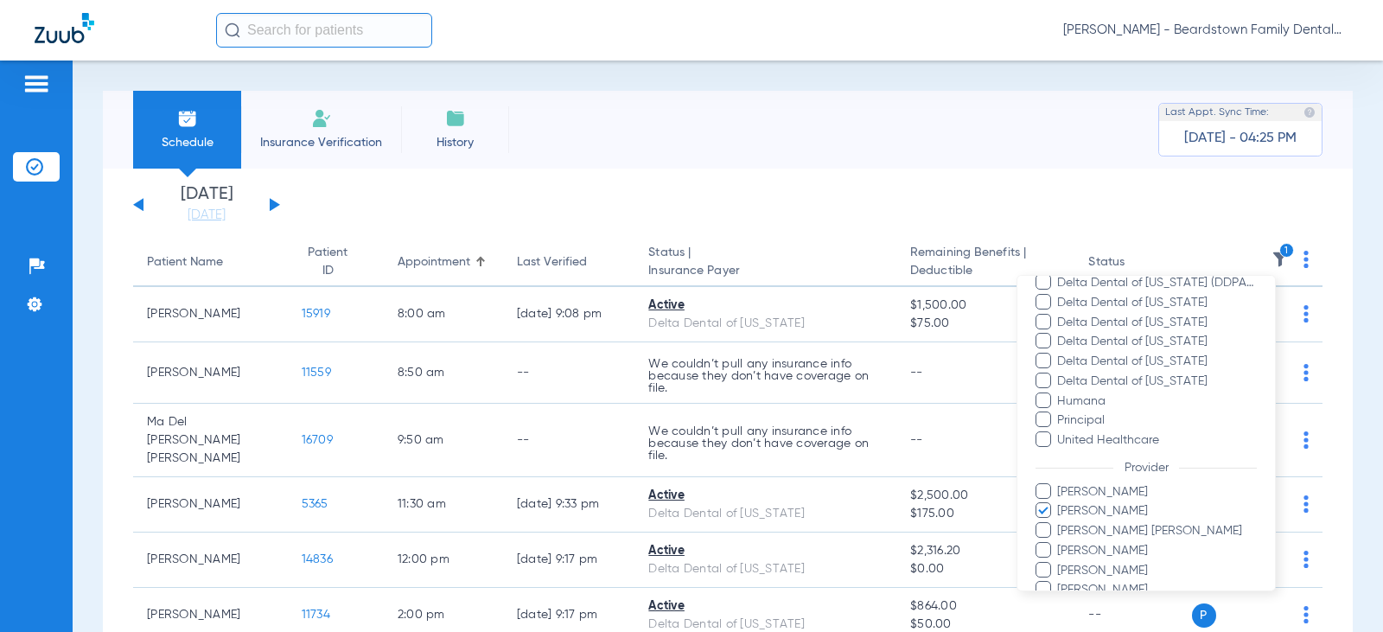
scroll to position [259, 0]
click at [1095, 488] on span "Brandy Hager" at bounding box center [1156, 489] width 201 height 18
click at [1060, 501] on input "Brandy Hager" at bounding box center [1060, 501] width 0 height 0
click at [1096, 502] on span "Brittany Stambaugh" at bounding box center [1156, 508] width 201 height 18
click at [1060, 520] on input "Brittany Stambaugh" at bounding box center [1060, 520] width 0 height 0
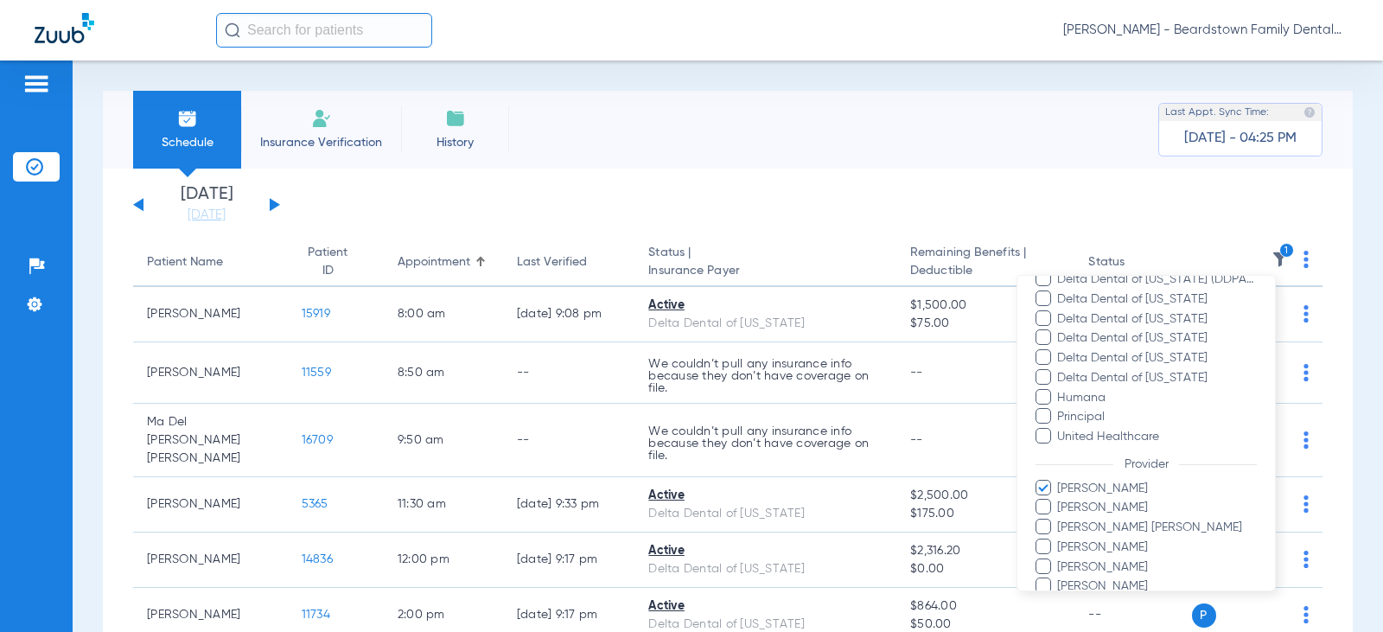
scroll to position [335, 0]
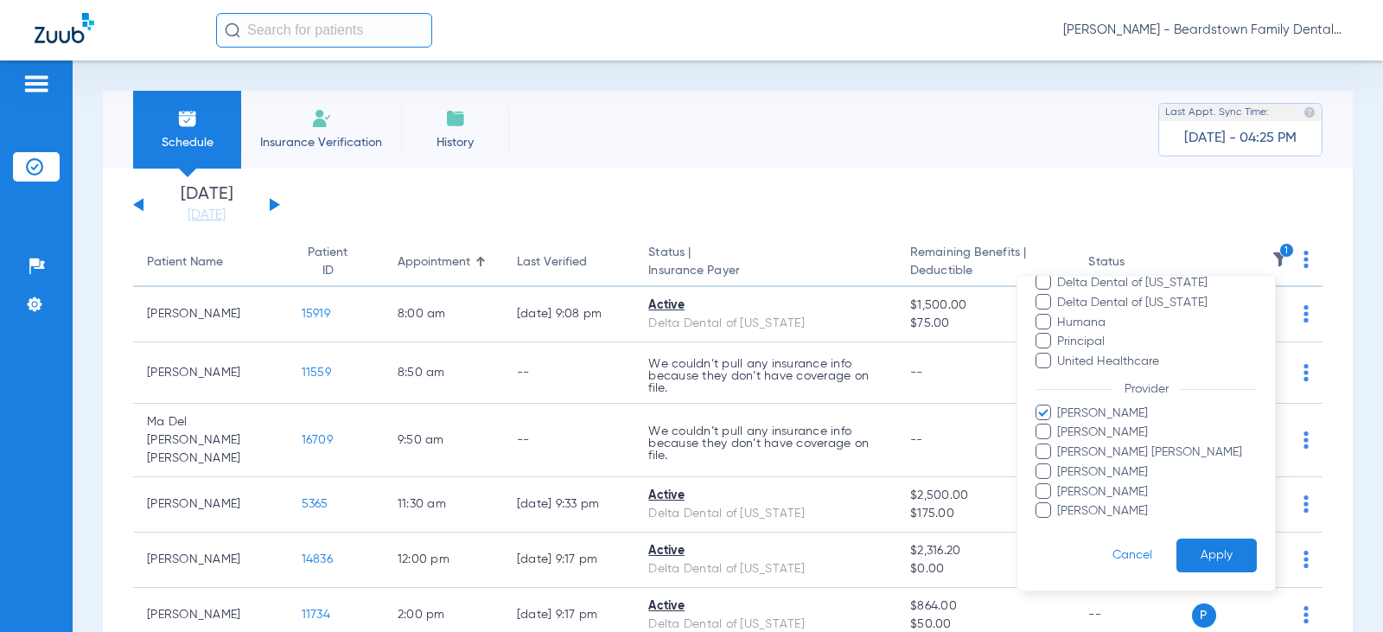
click at [1186, 545] on button "Apply" at bounding box center [1217, 556] width 80 height 34
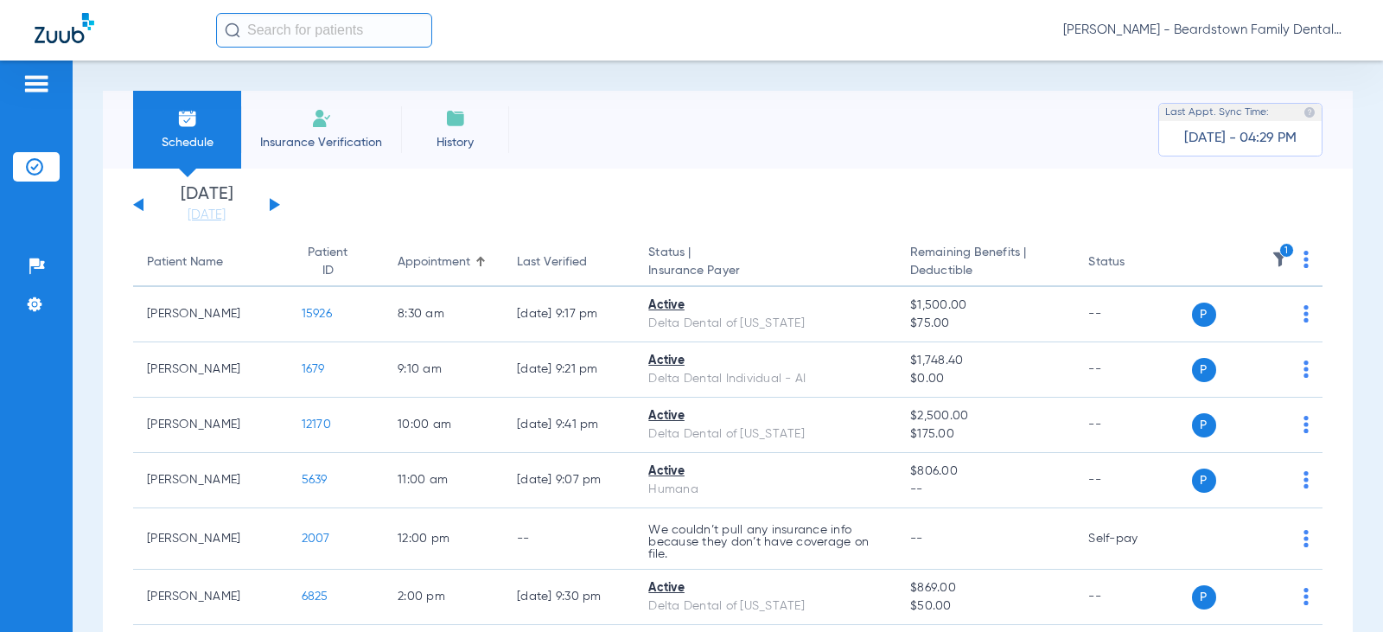
click at [1282, 251] on th "1" at bounding box center [1257, 263] width 131 height 48
click at [1279, 251] on icon "1" at bounding box center [1287, 251] width 16 height 16
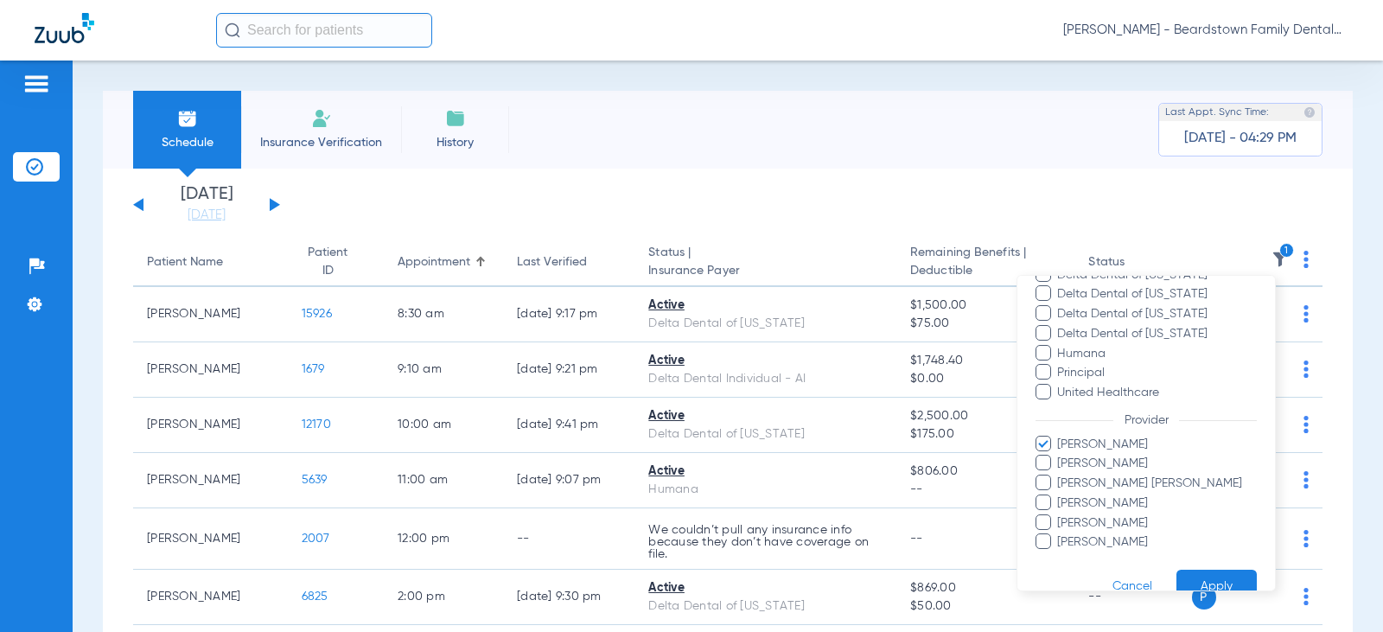
scroll to position [335, 0]
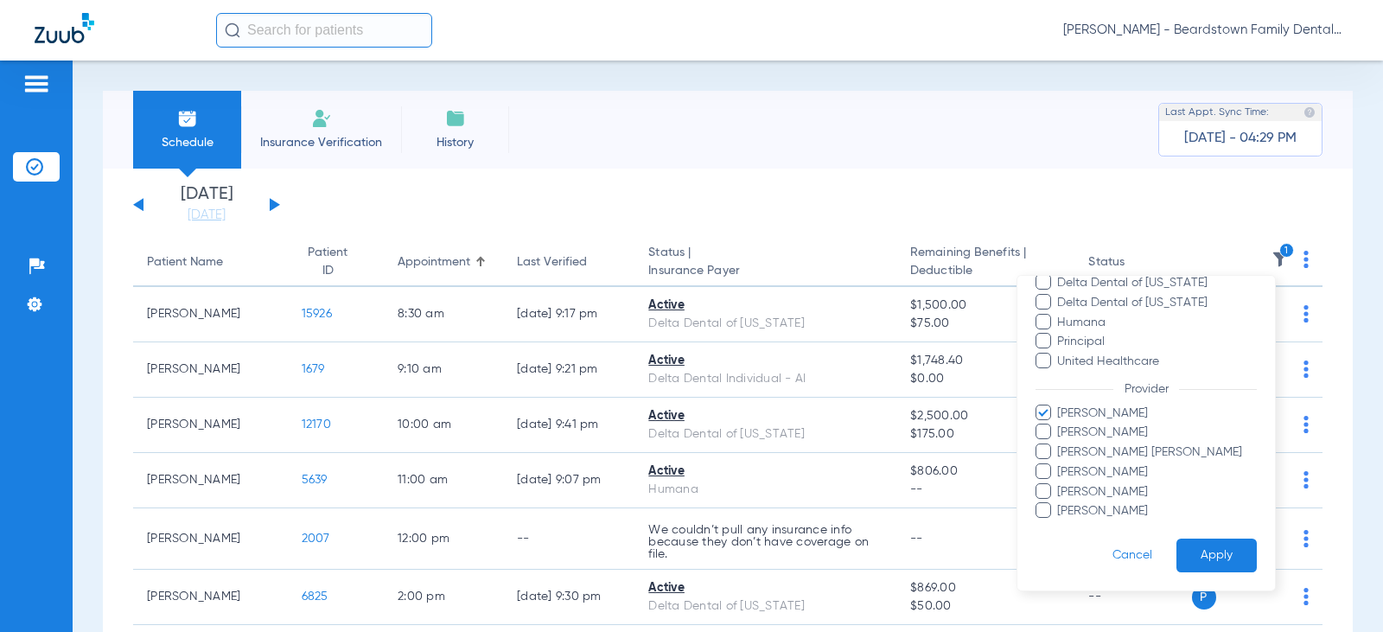
click at [1075, 412] on span "Brandy Hager" at bounding box center [1156, 414] width 201 height 18
click at [1060, 425] on input "Brandy Hager" at bounding box center [1060, 425] width 0 height 0
click at [1079, 471] on span "Mariah Theivagt" at bounding box center [1156, 472] width 201 height 18
click at [1060, 484] on input "Mariah Theivagt" at bounding box center [1060, 484] width 0 height 0
click at [1201, 553] on button "Apply" at bounding box center [1217, 556] width 80 height 34
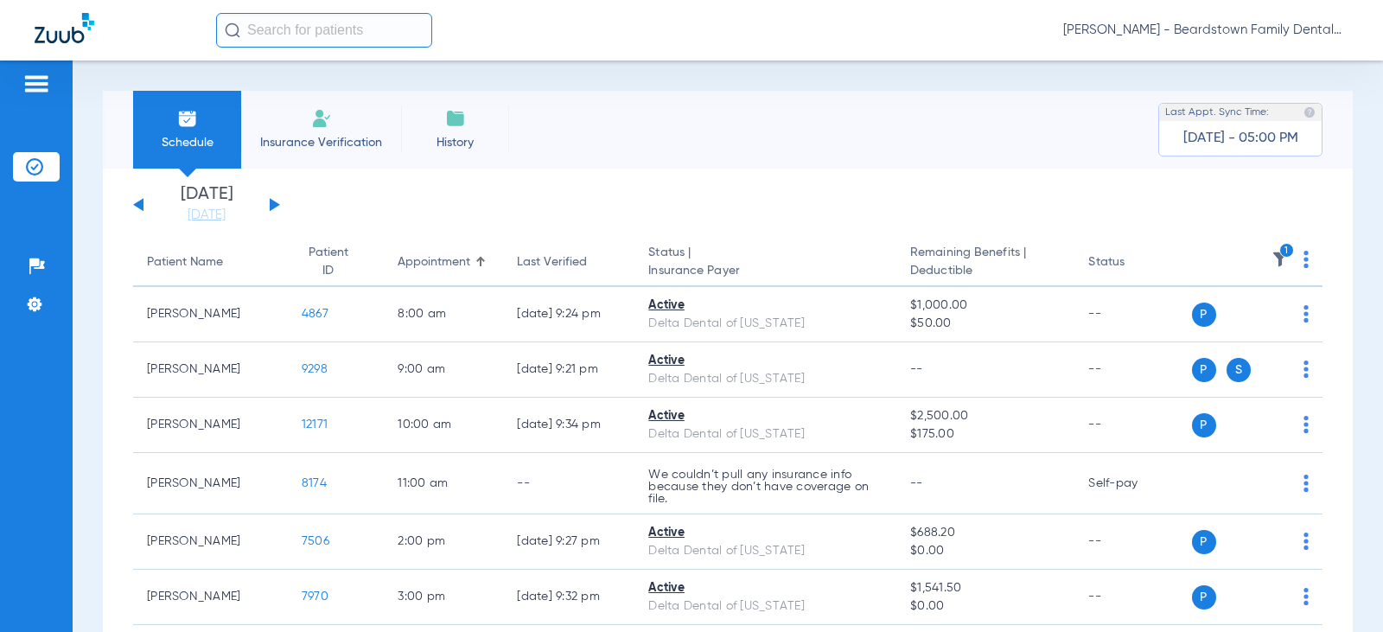
click at [283, 38] on input "text" at bounding box center [324, 30] width 216 height 35
click at [308, 143] on span "Insurance Verification" at bounding box center [321, 142] width 134 height 17
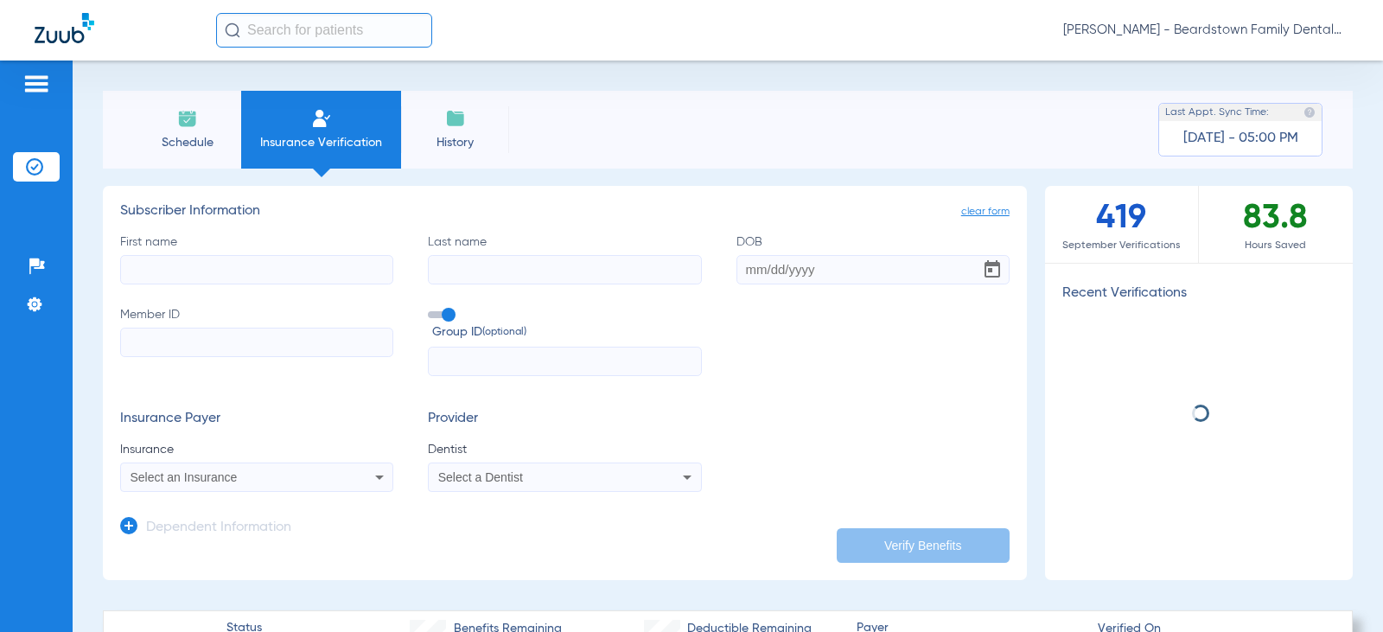
click at [273, 260] on input "First name" at bounding box center [256, 269] width 273 height 29
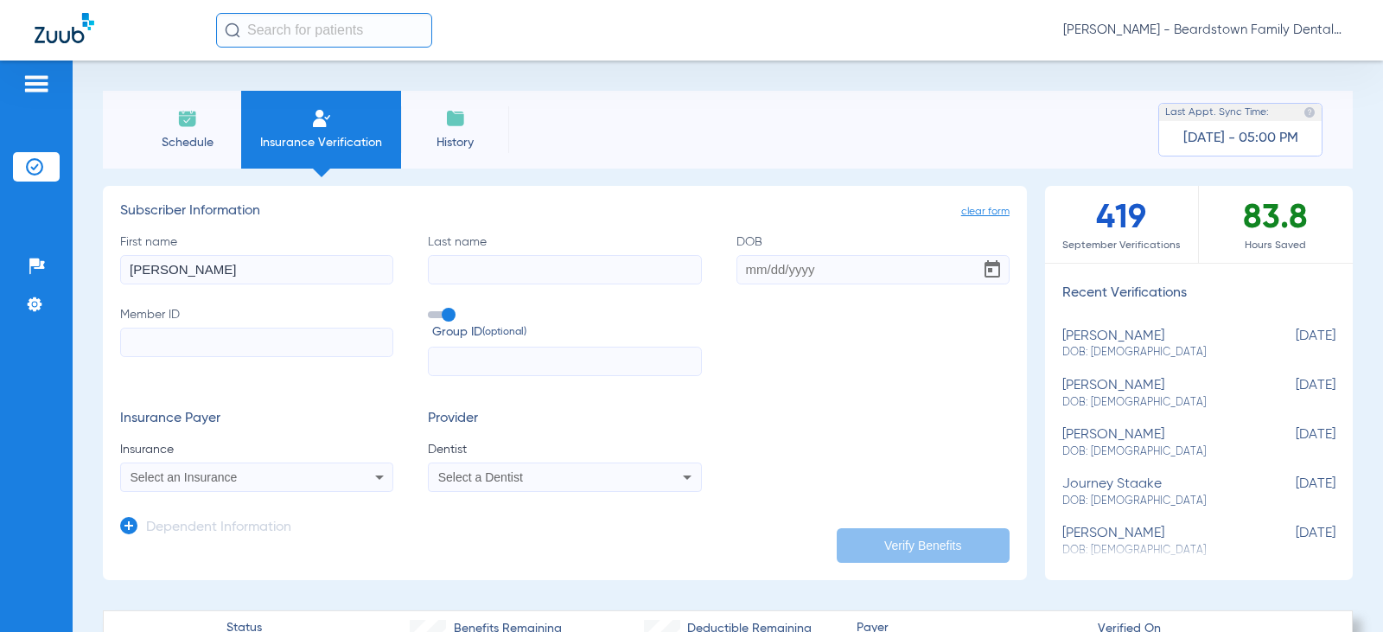
type input "renae"
type input "becker"
drag, startPoint x: 230, startPoint y: 275, endPoint x: -360, endPoint y: 292, distance: 590.7
click at [0, 292] on html "Kelly Warden - Beardstown Family Dental Patients Insurance Verification Setup H…" at bounding box center [691, 316] width 1383 height 632
type input "Krista"
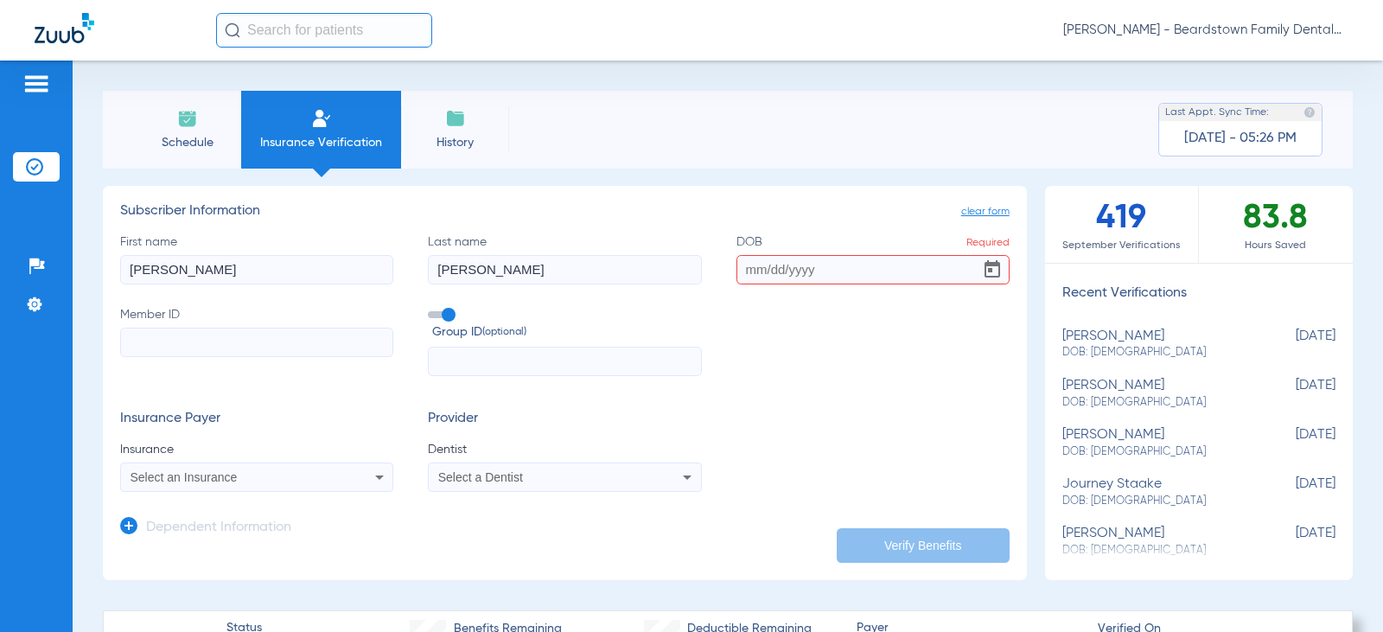
type input "Kunz"
type input "01/12/1980"
click at [373, 475] on icon at bounding box center [379, 477] width 21 height 21
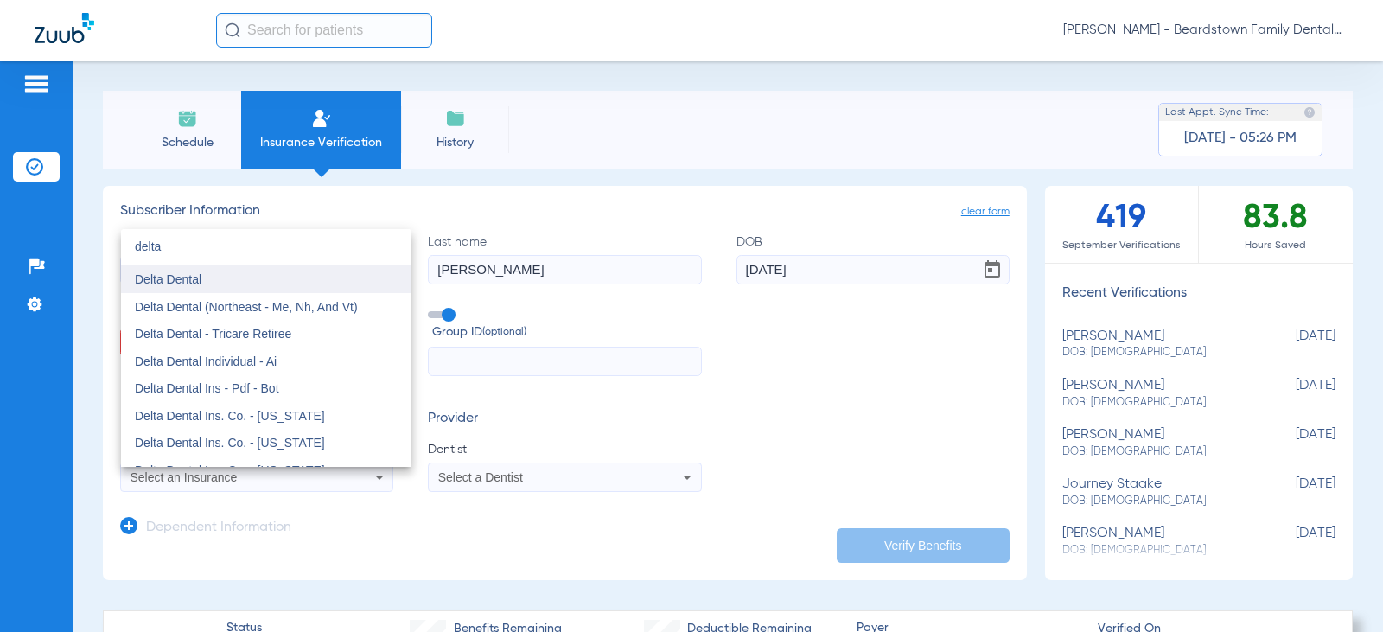
type input "delta"
click at [243, 276] on mat-option "Delta Dental" at bounding box center [266, 279] width 290 height 28
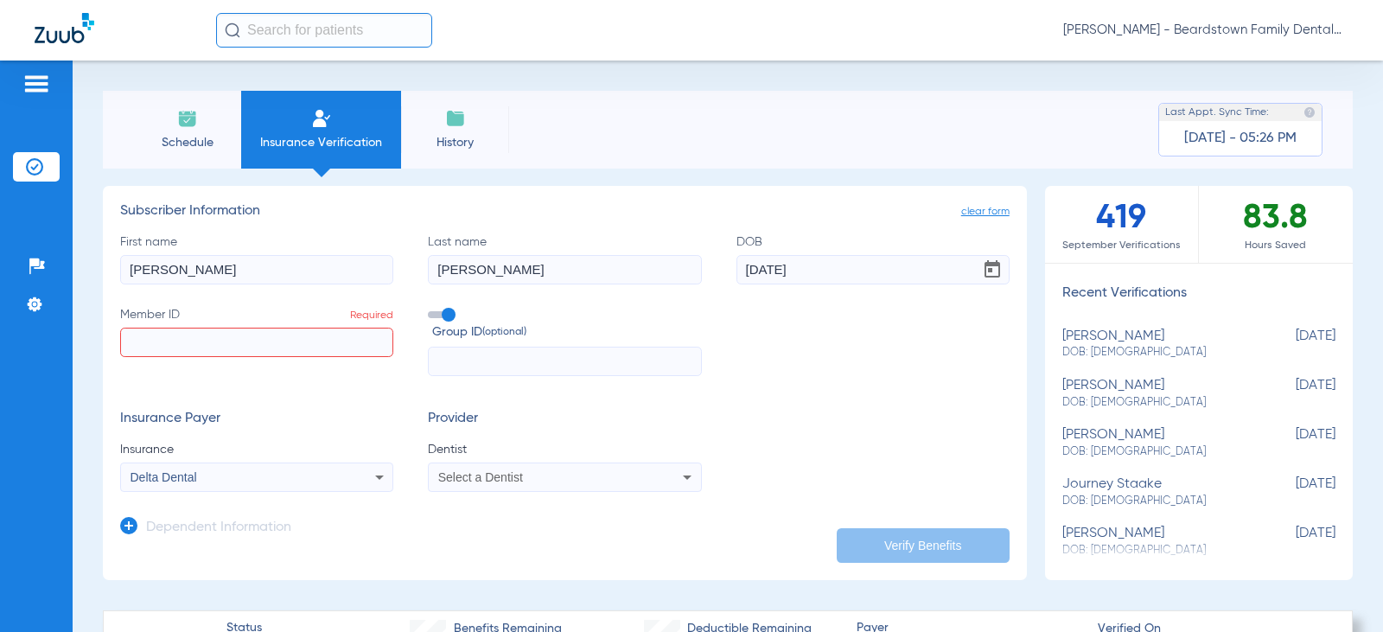
click at [435, 323] on span "Group ID (optional)" at bounding box center [566, 332] width 269 height 18
click at [431, 309] on input "Group ID (optional)" at bounding box center [431, 309] width 0 height 0
click at [491, 480] on span "Select a Dentist" at bounding box center [480, 477] width 85 height 14
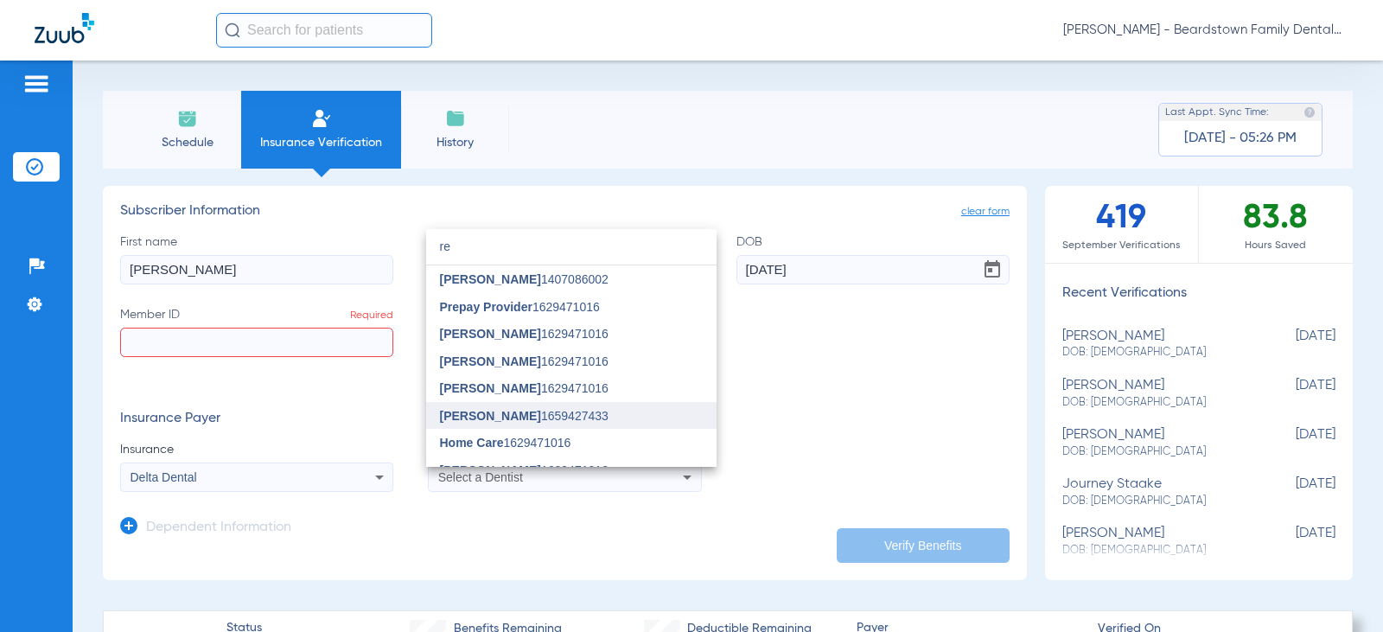
type input "re"
click at [505, 420] on span "Rebecca Canter" at bounding box center [490, 416] width 101 height 14
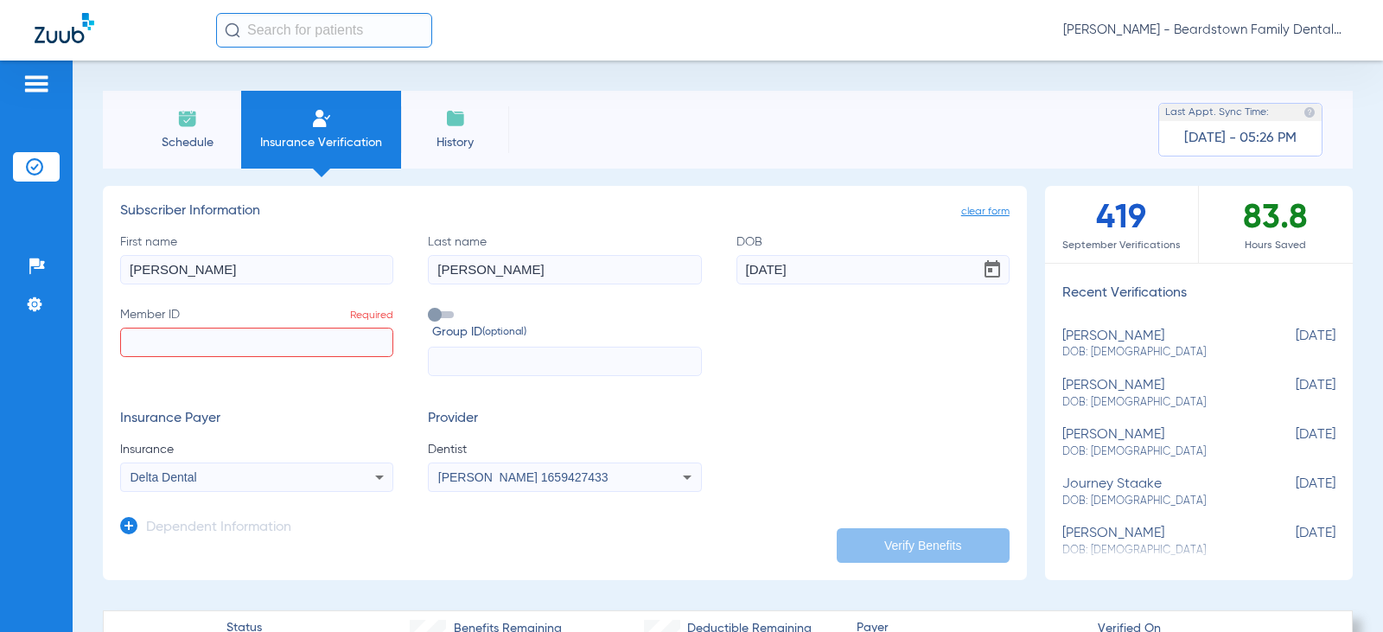
click at [258, 335] on input "Member ID Required" at bounding box center [256, 342] width 273 height 29
